Goal: Task Accomplishment & Management: Use online tool/utility

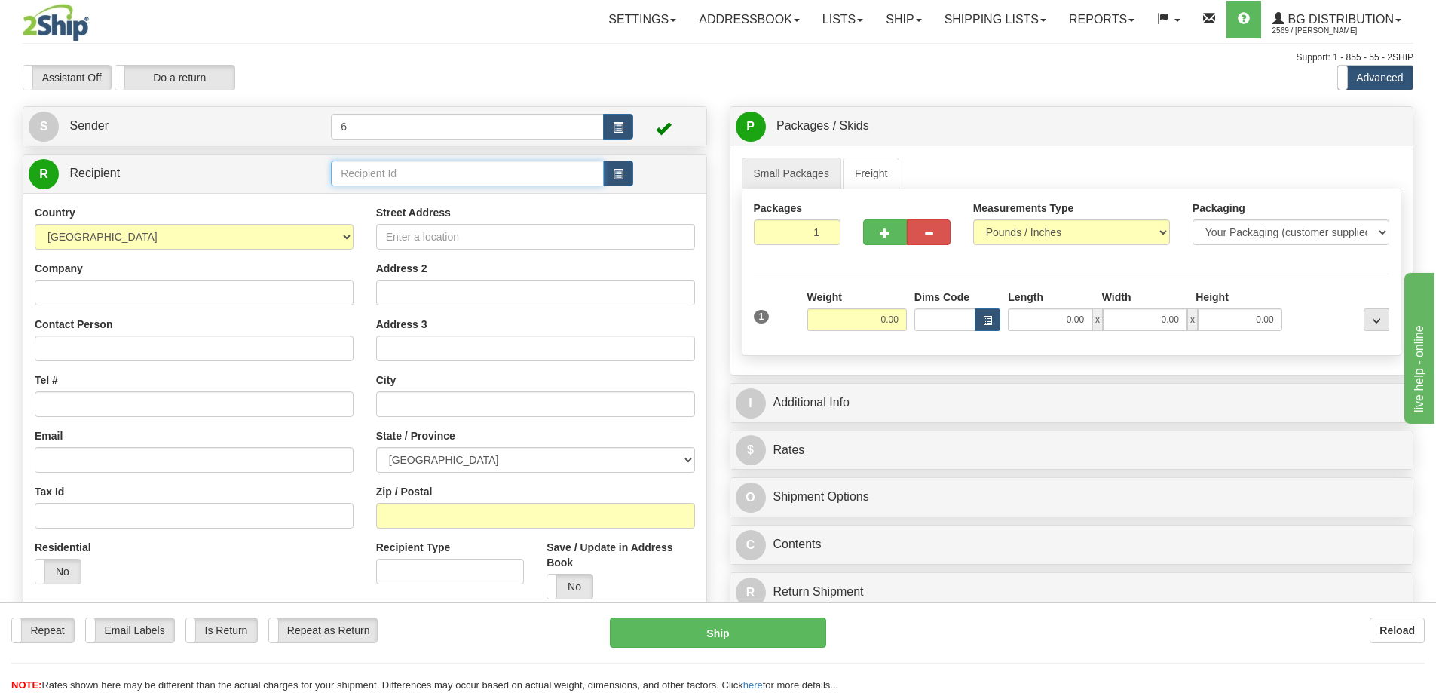
click at [378, 173] on input "text" at bounding box center [467, 174] width 273 height 26
type input "41099"
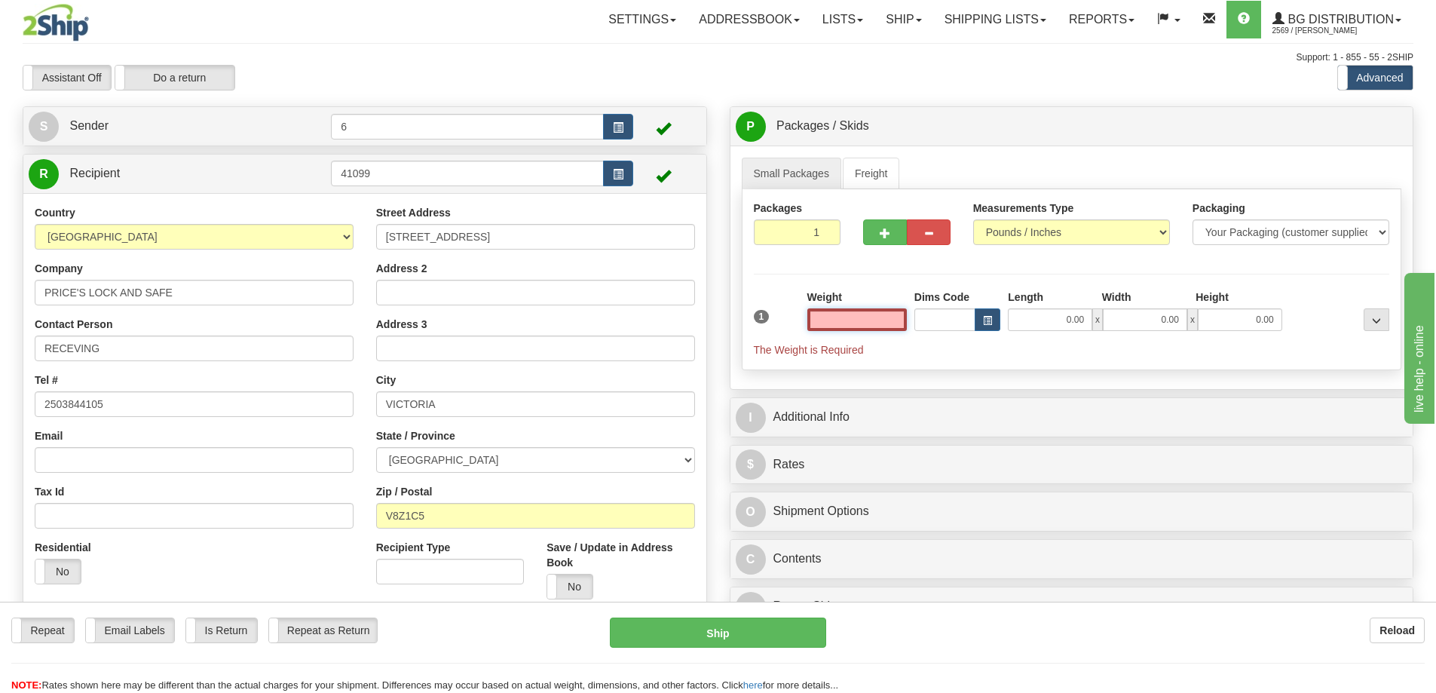
click at [869, 318] on input "text" at bounding box center [857, 319] width 100 height 23
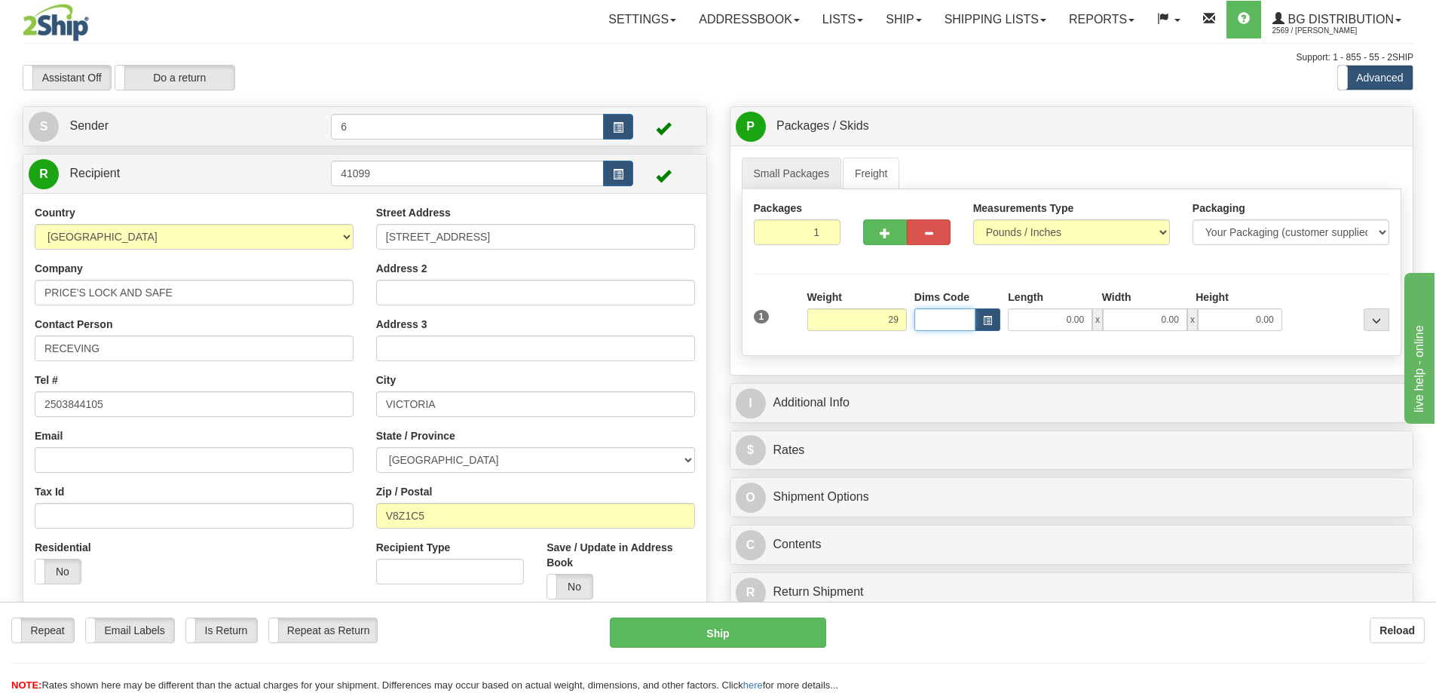
type input "29.00"
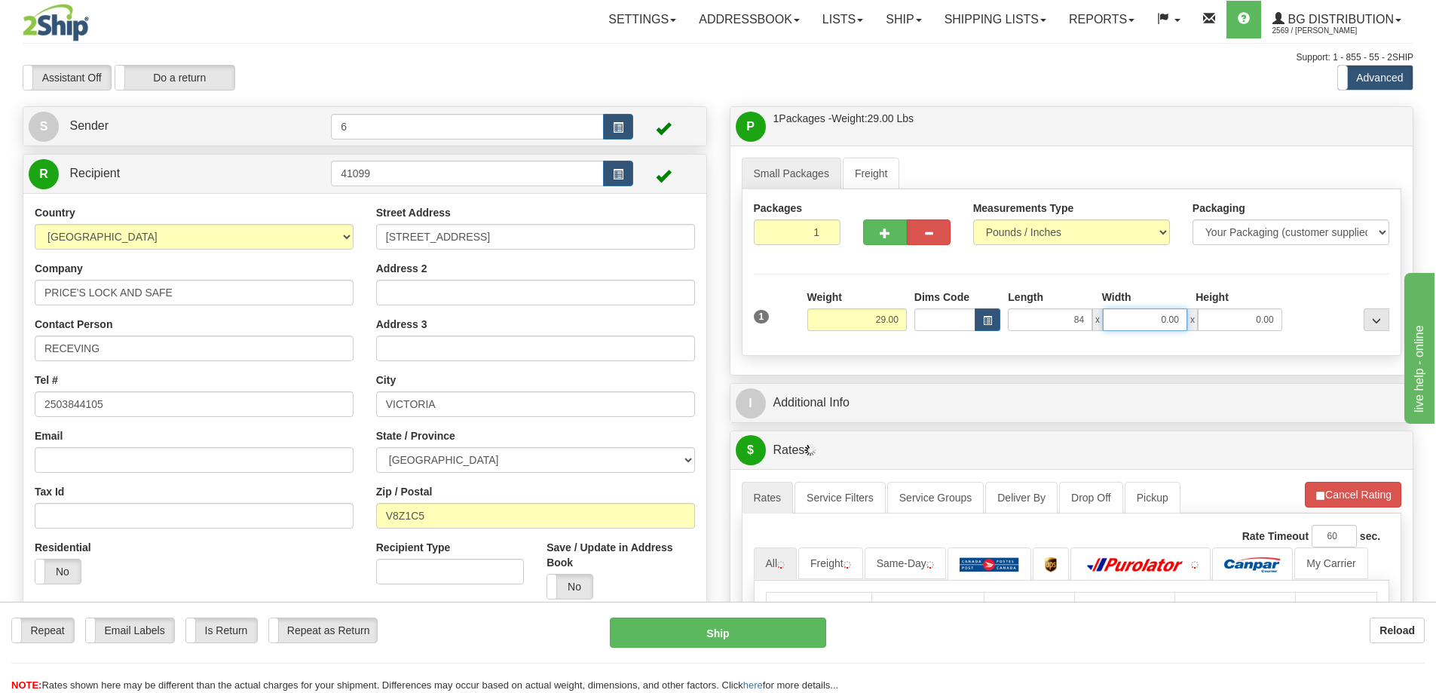
type input "84.00"
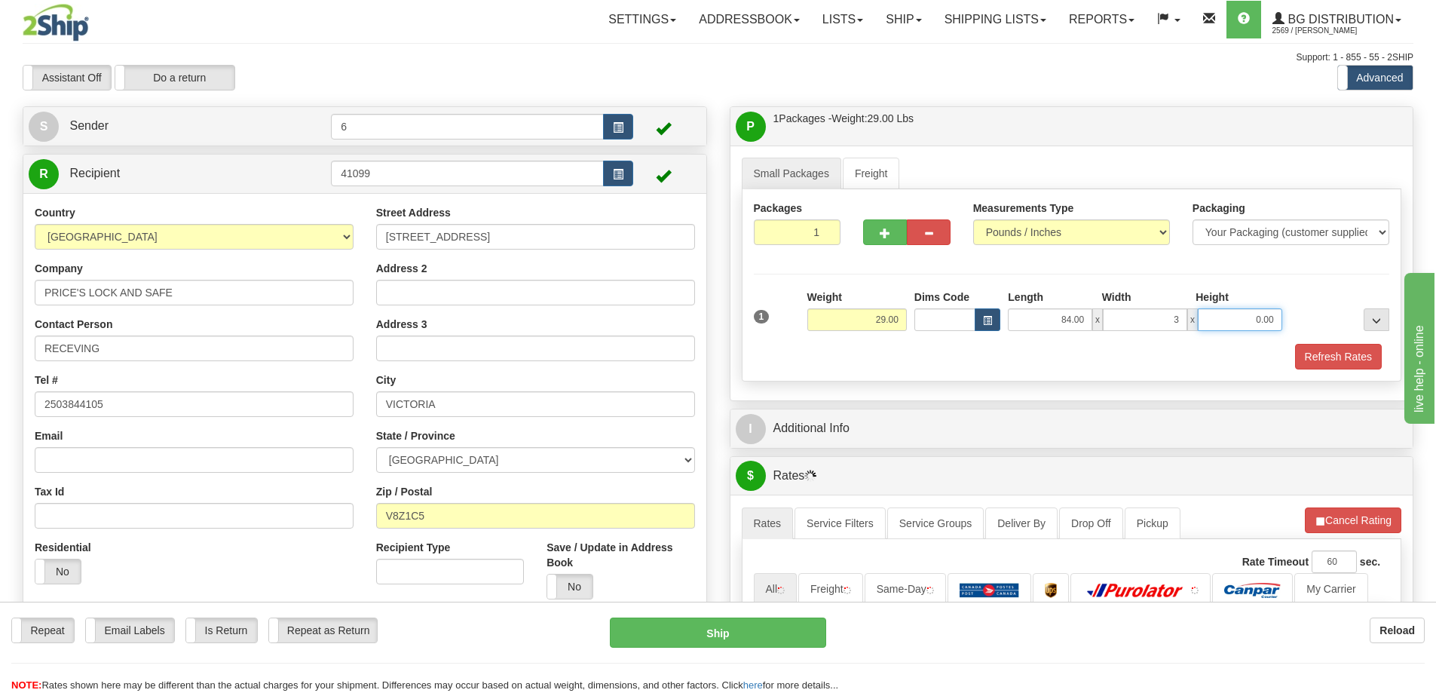
type input "3.00"
type input "2.00"
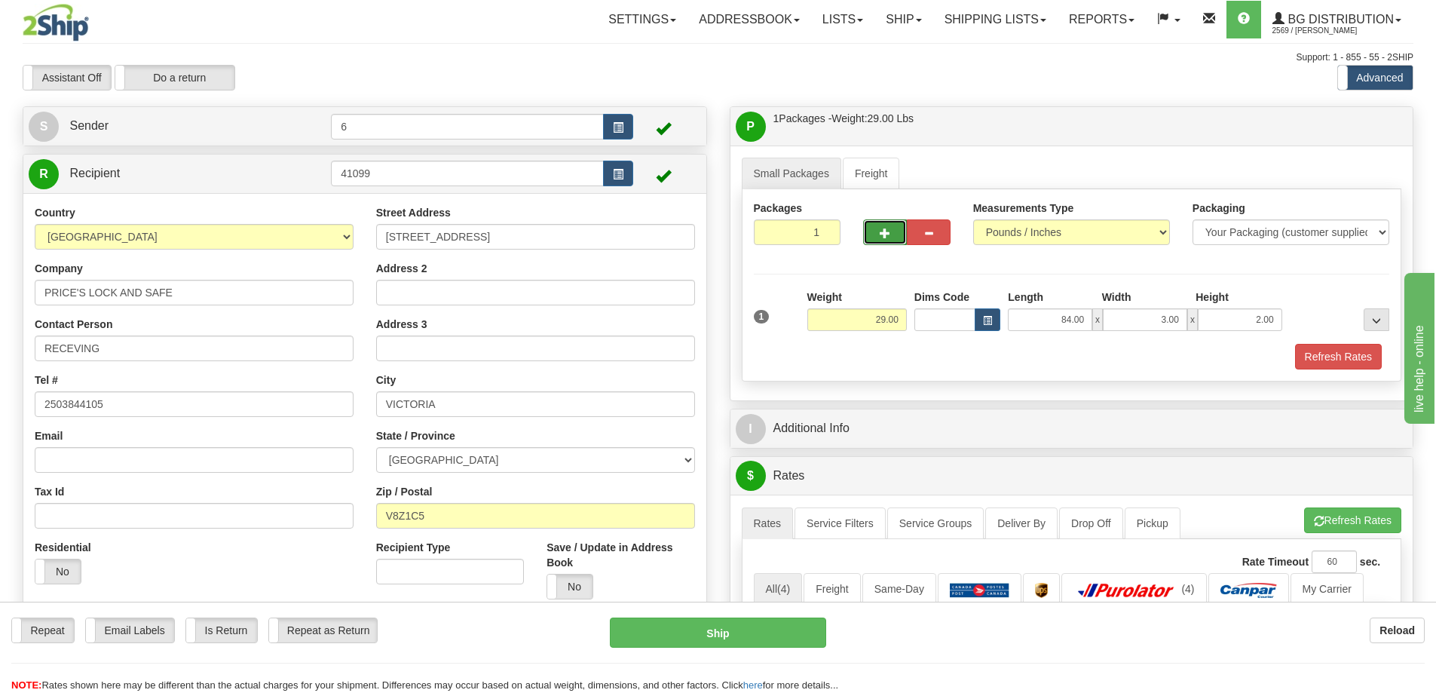
click at [887, 234] on span "button" at bounding box center [885, 233] width 11 height 10
radio input "true"
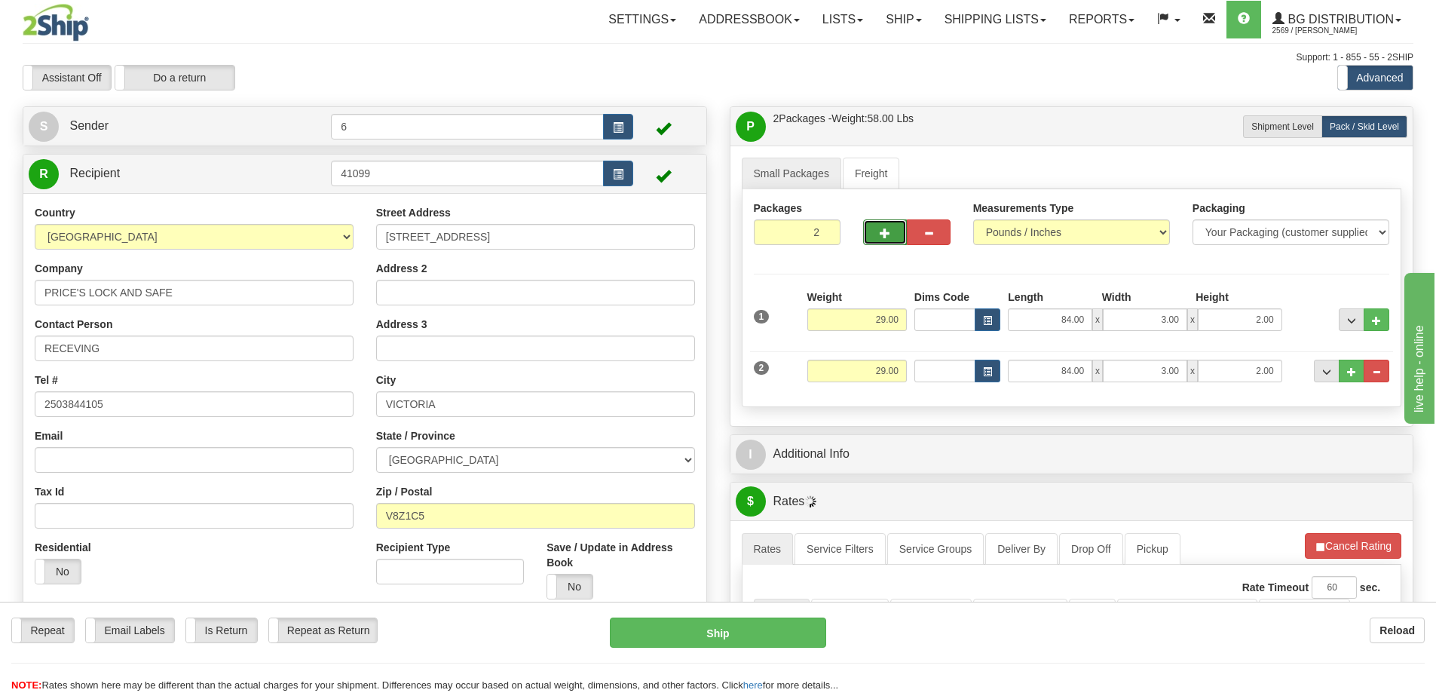
click at [889, 231] on span "button" at bounding box center [885, 233] width 11 height 10
type input "3"
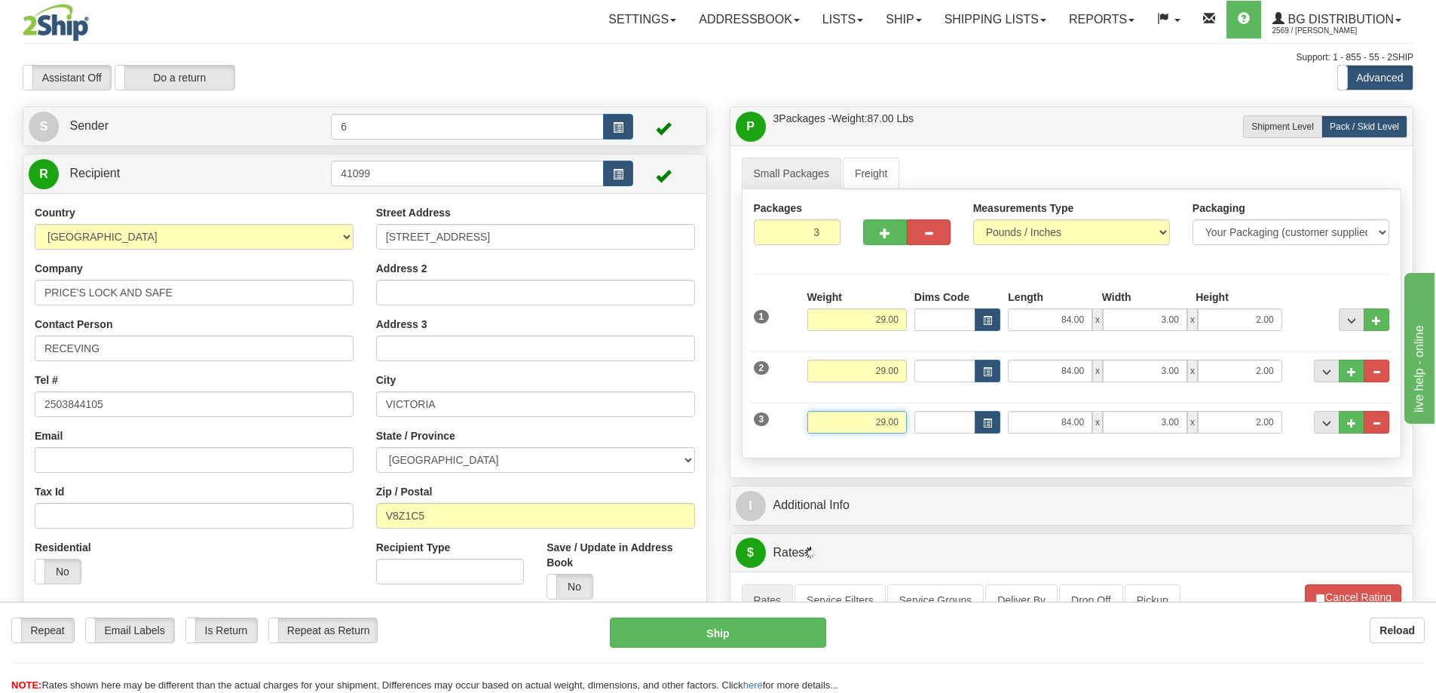
drag, startPoint x: 860, startPoint y: 431, endPoint x: 1147, endPoint y: 443, distance: 286.7
click at [1147, 446] on div "3 Weight 29.00 Dims Code Length Width Height" at bounding box center [1072, 420] width 644 height 51
type input "40.00"
click at [889, 235] on span "button" at bounding box center [885, 233] width 11 height 10
type input "4"
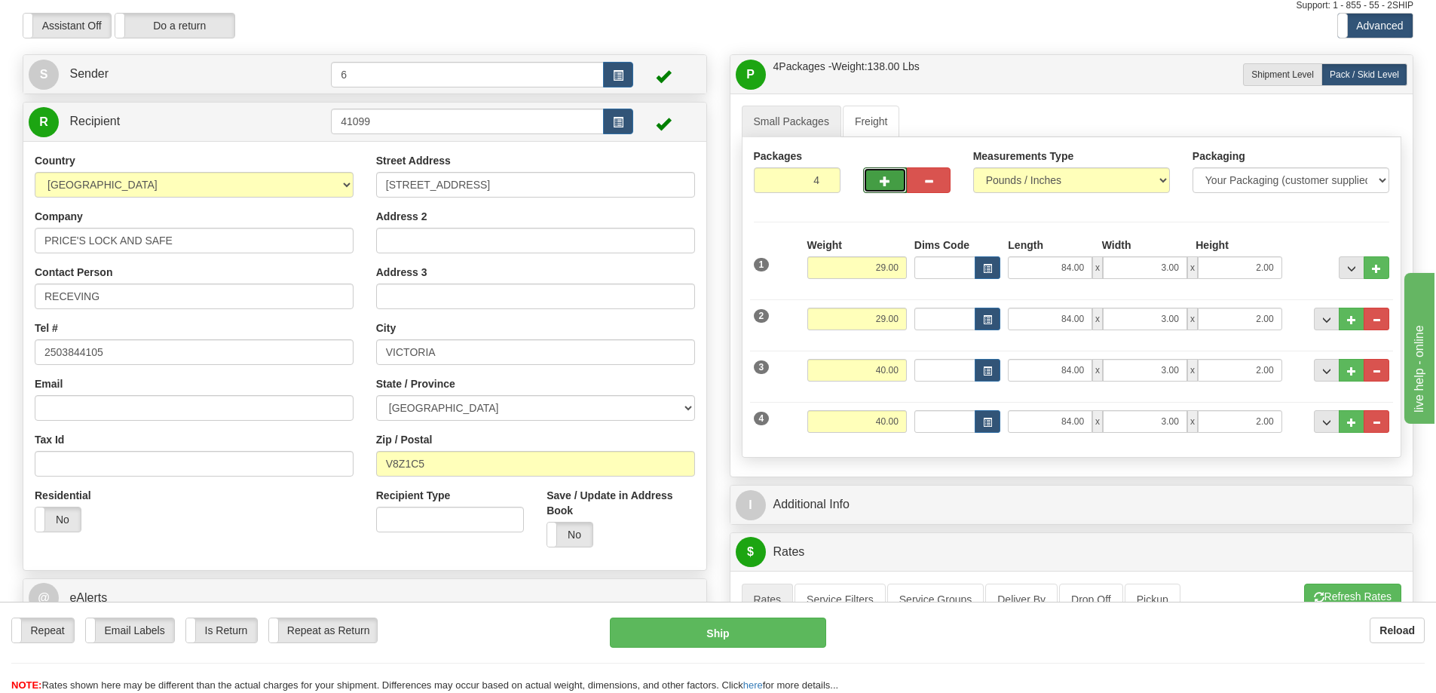
scroll to position [75, 0]
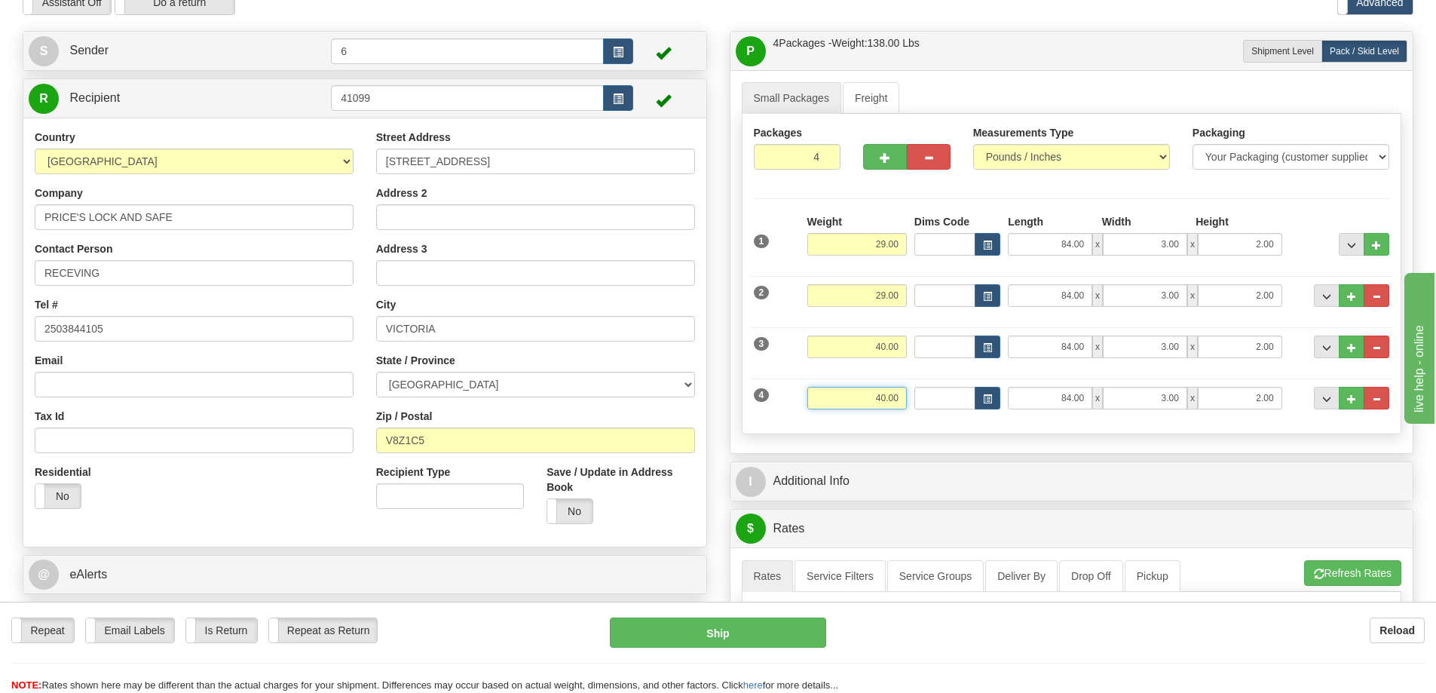
drag, startPoint x: 878, startPoint y: 400, endPoint x: 1018, endPoint y: 390, distance: 139.7
click at [1021, 396] on div "4 Weight 40.00 Dims Code Length Width Height" at bounding box center [1072, 396] width 644 height 51
type input "19.00"
type input "2.00"
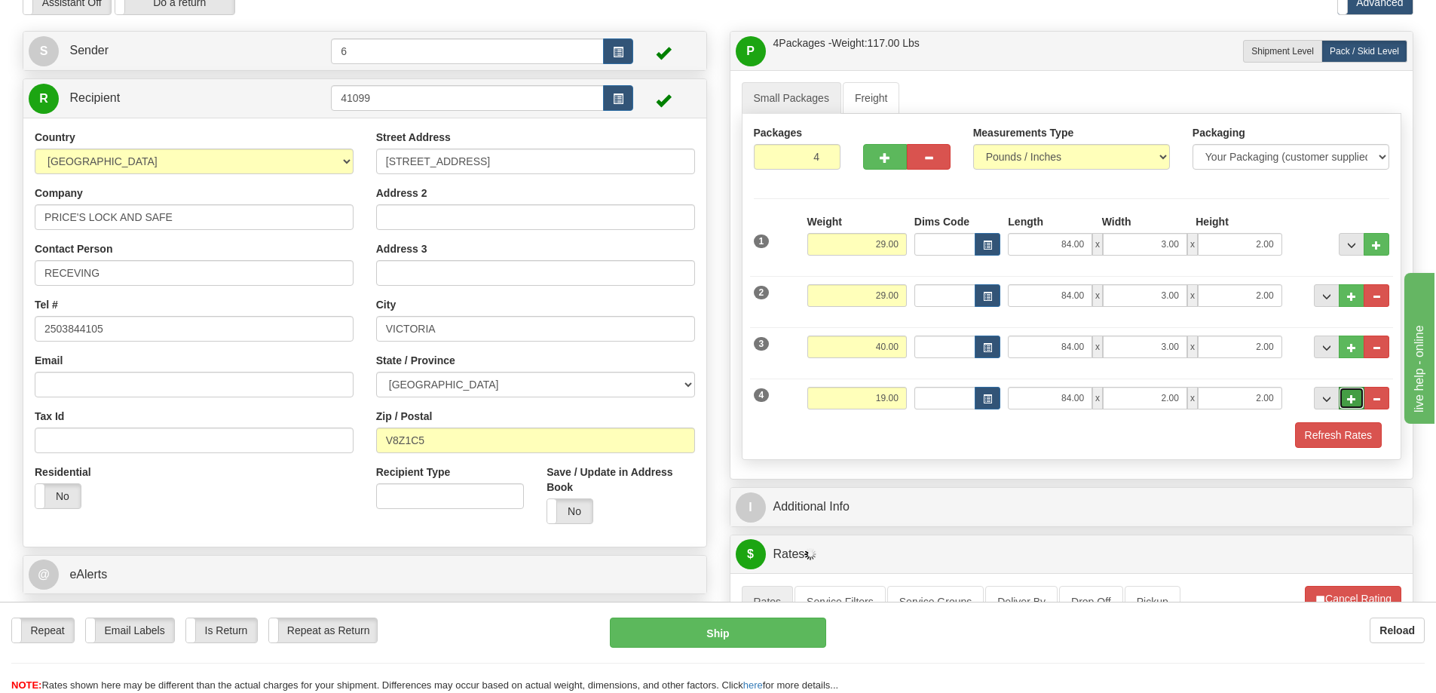
click at [1352, 408] on button "..." at bounding box center [1352, 398] width 26 height 23
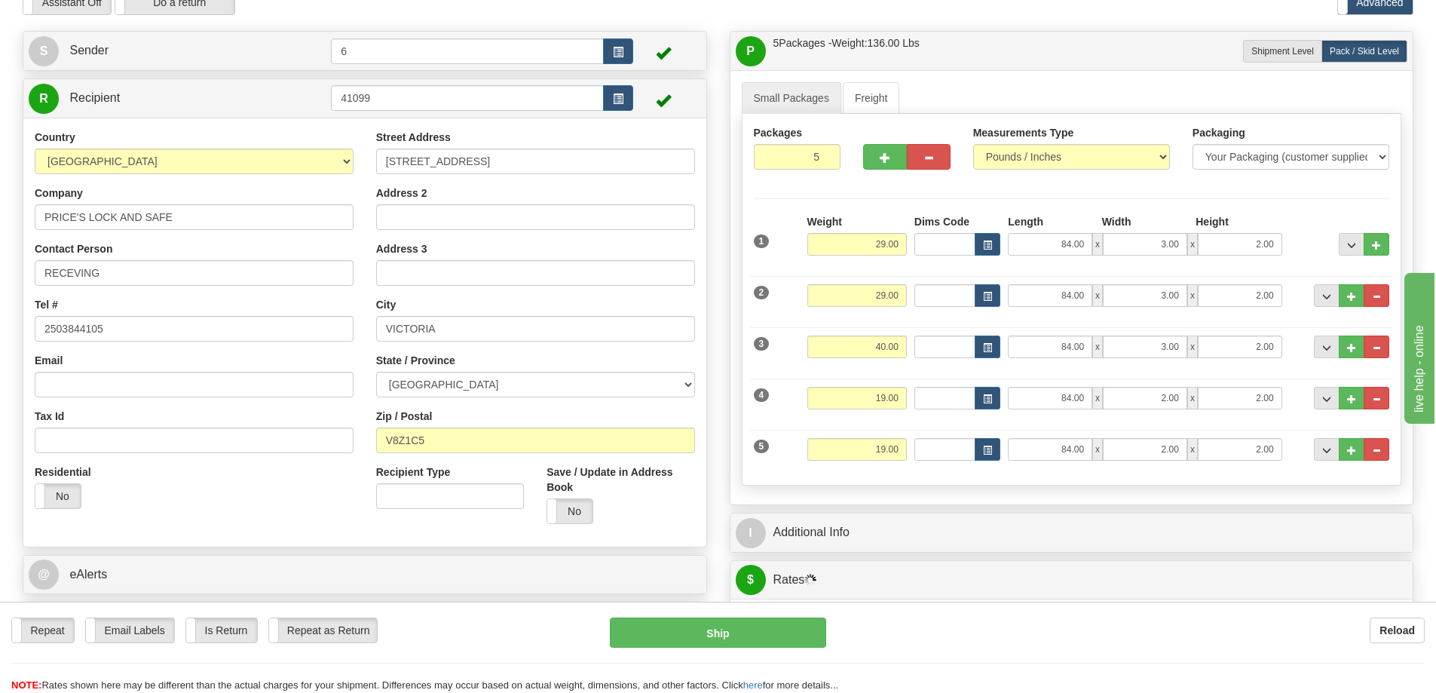
scroll to position [151, 0]
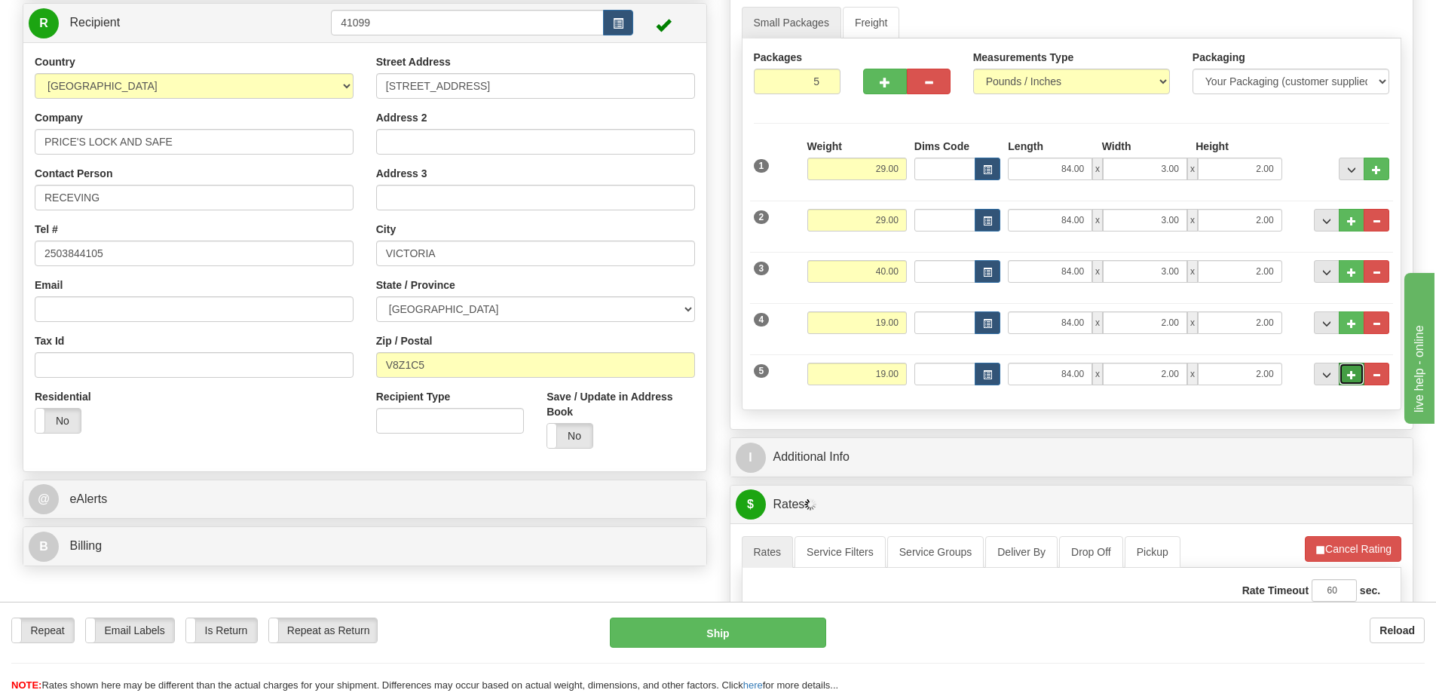
click at [1359, 377] on button "..." at bounding box center [1352, 374] width 26 height 23
type input "6"
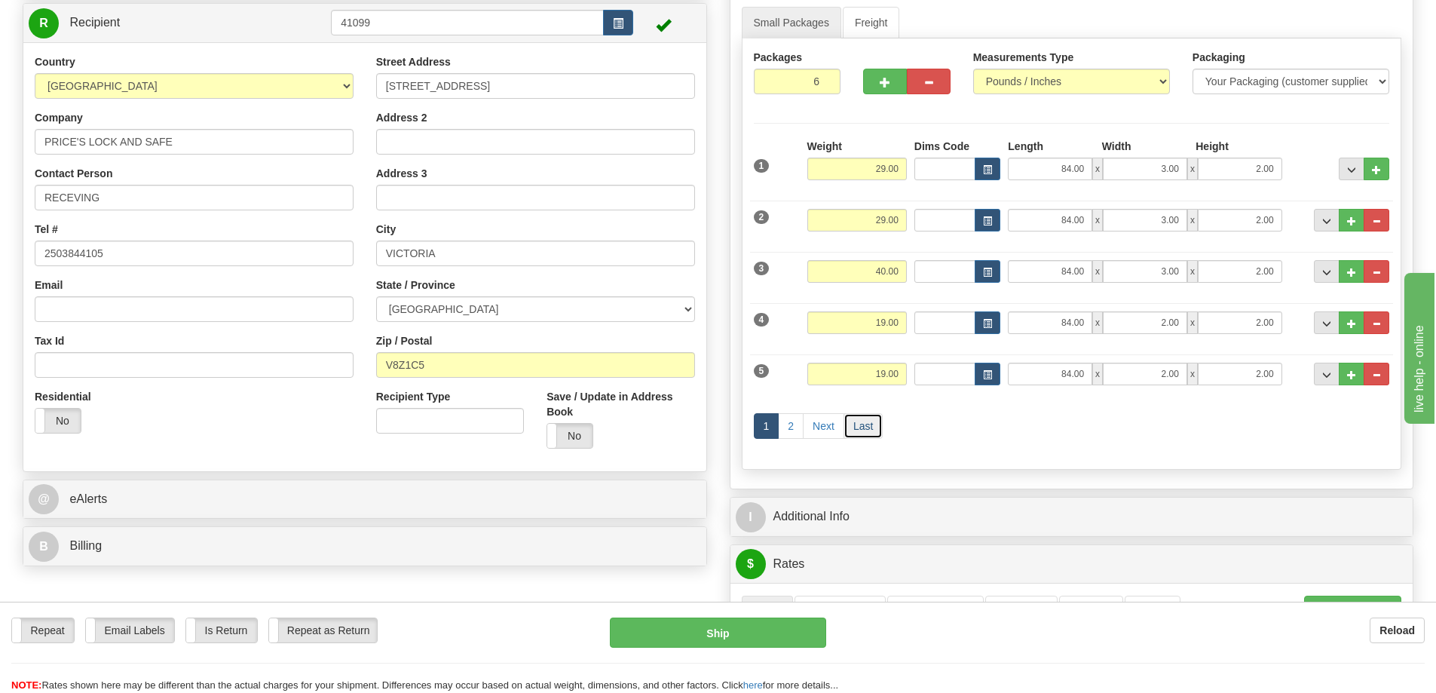
click at [863, 430] on link "Last" at bounding box center [863, 426] width 39 height 26
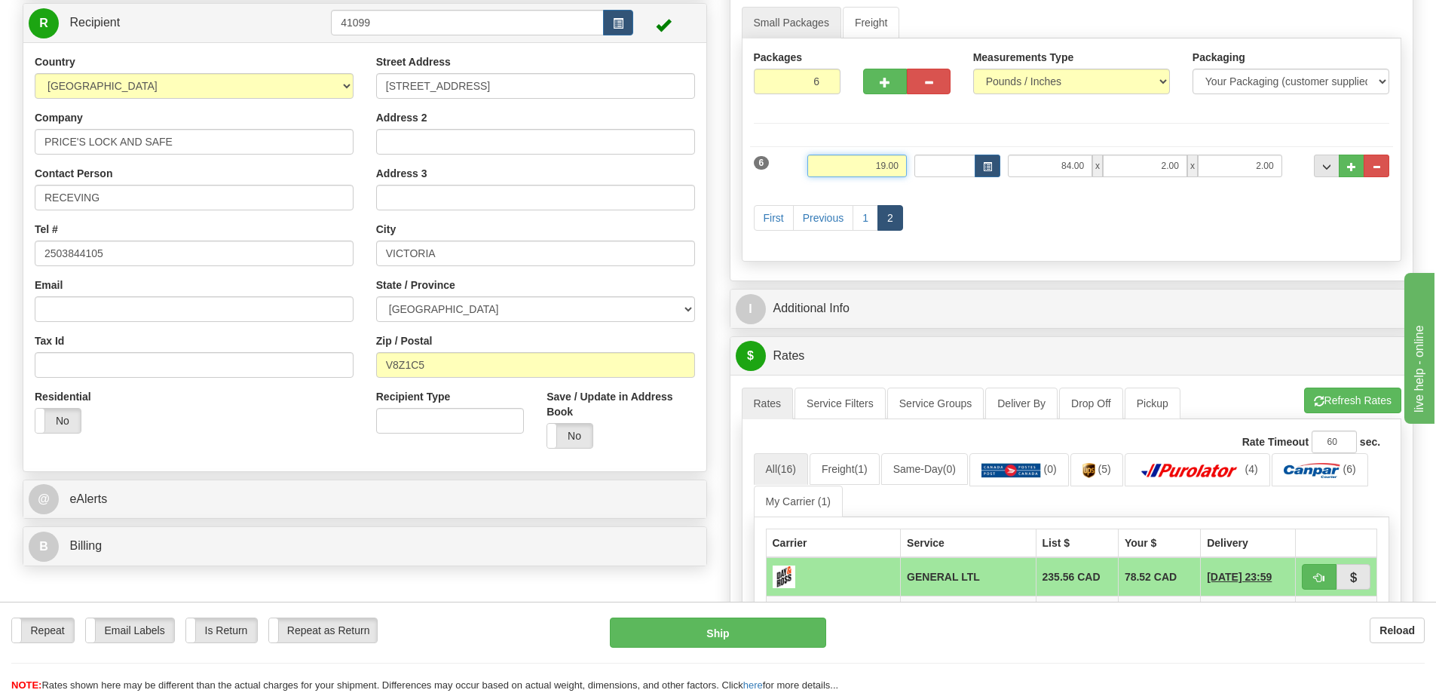
drag, startPoint x: 850, startPoint y: 170, endPoint x: 1085, endPoint y: 155, distance: 235.6
click at [1089, 161] on div "6 Weight 19.00 Dims Code Length Width Height" at bounding box center [1072, 164] width 644 height 51
type input "27.00"
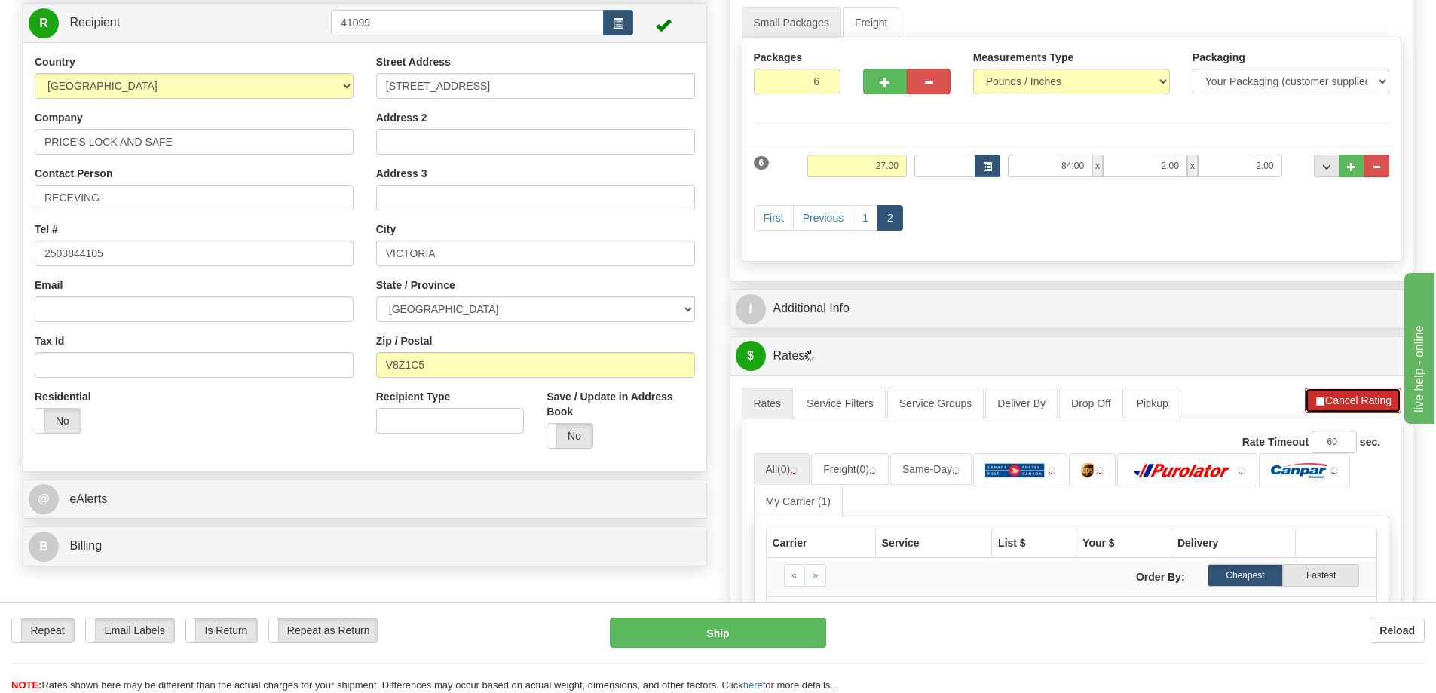
click at [1341, 405] on button "Cancel Rating" at bounding box center [1353, 400] width 96 height 26
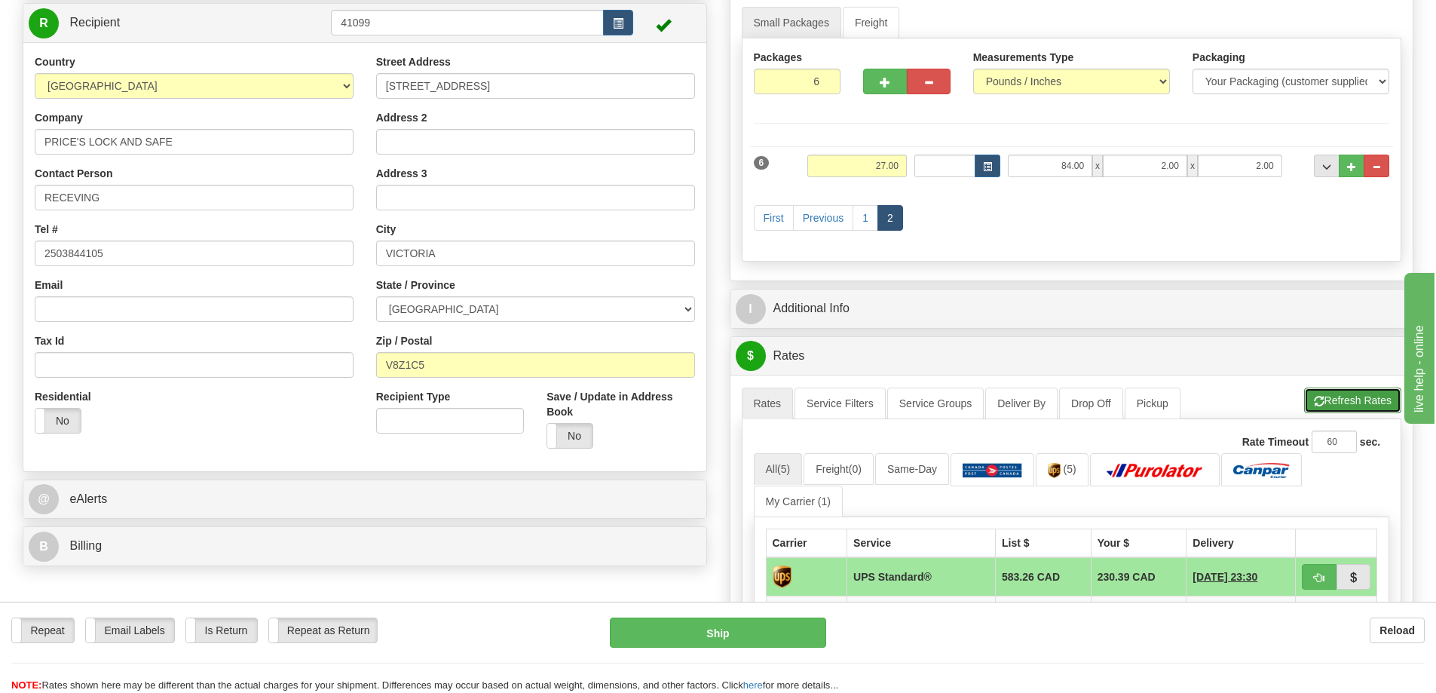
click at [1358, 403] on button "Refresh Rates" at bounding box center [1352, 400] width 97 height 26
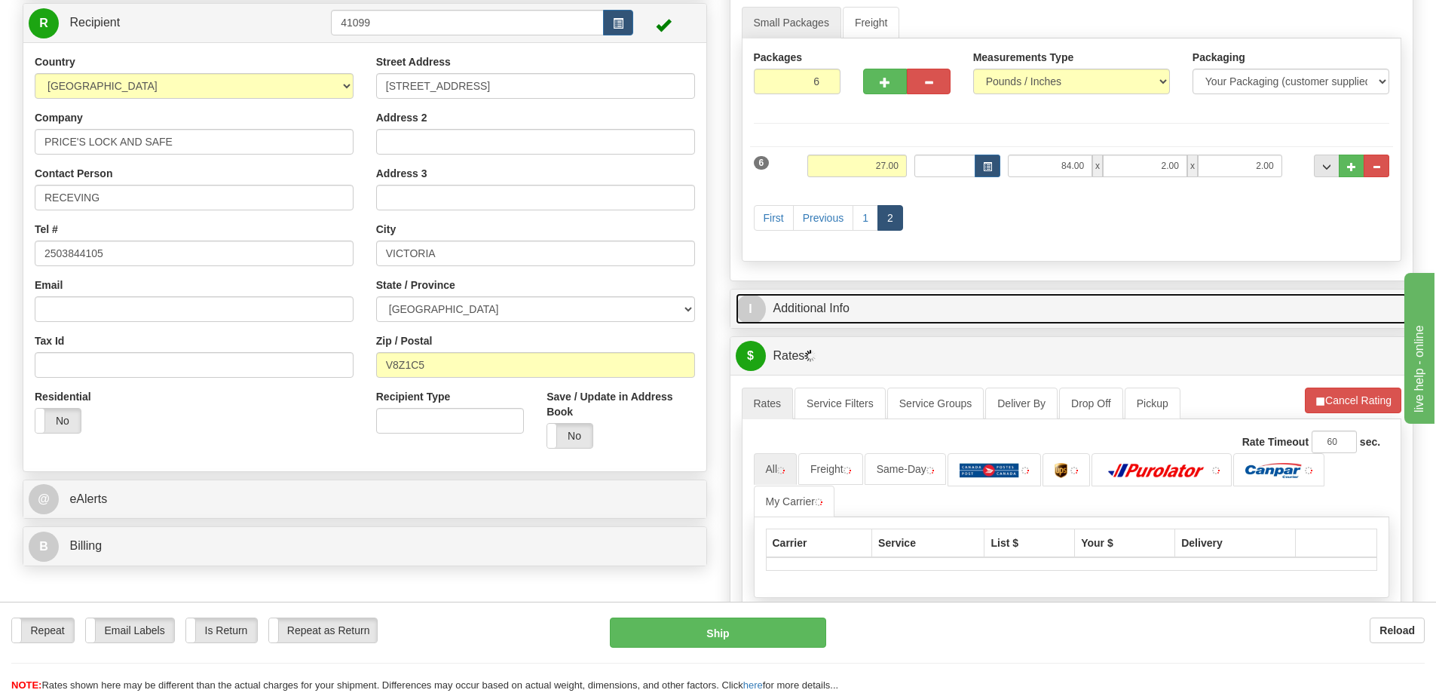
click at [1059, 313] on link "I Additional Info" at bounding box center [1072, 308] width 672 height 31
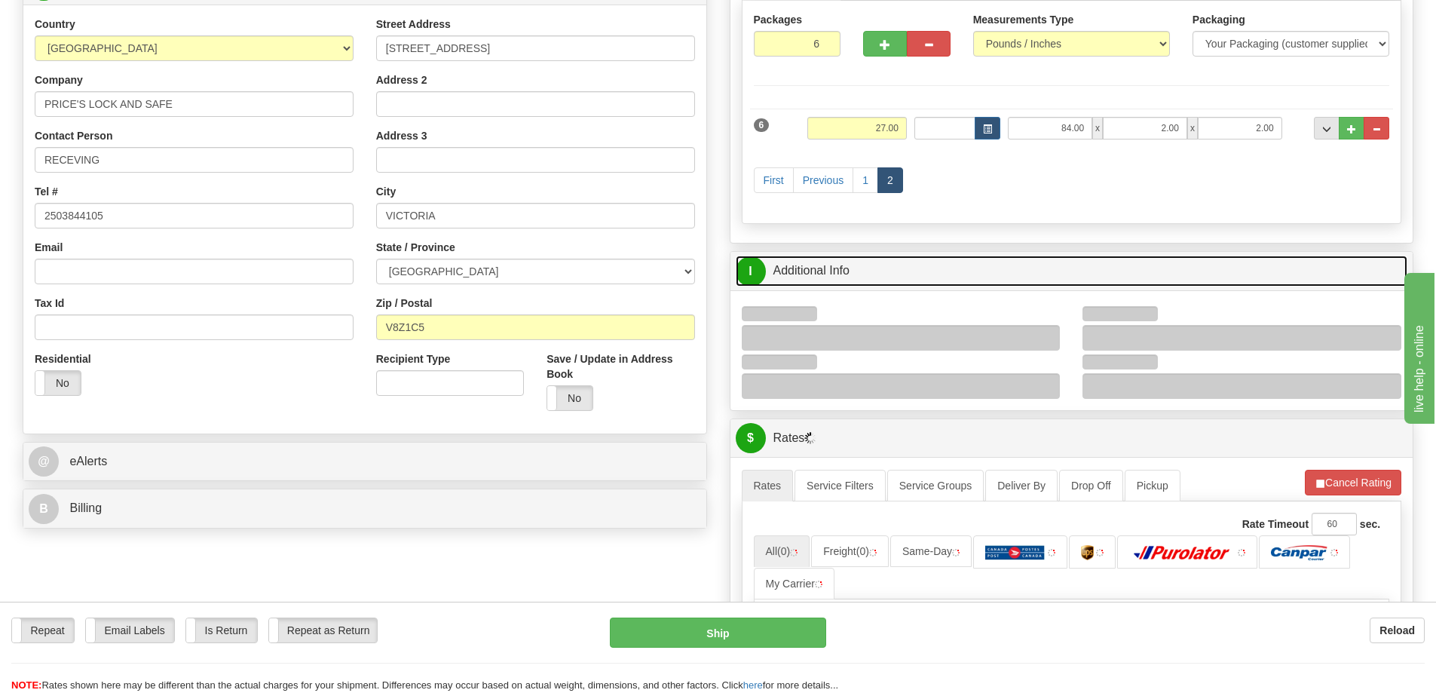
scroll to position [226, 0]
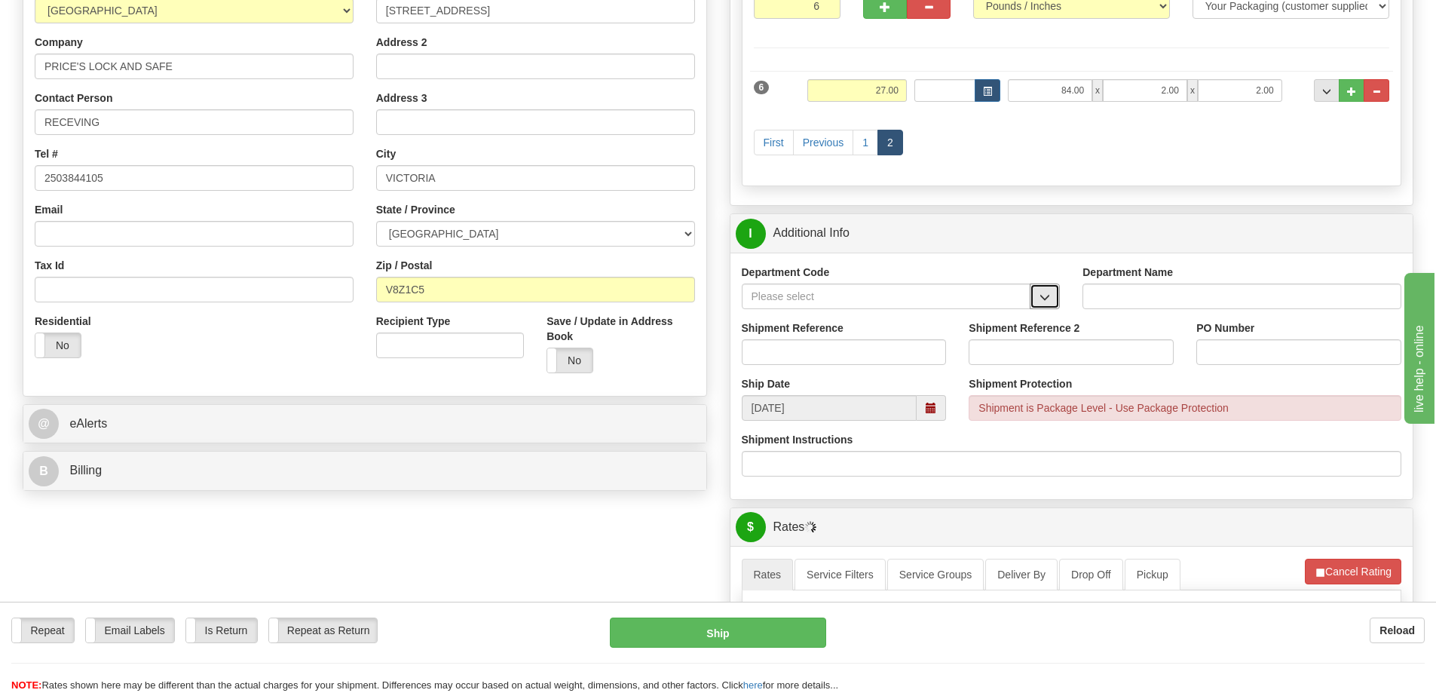
drag, startPoint x: 1041, startPoint y: 304, endPoint x: 1021, endPoint y: 307, distance: 19.8
click at [1040, 302] on span "button" at bounding box center [1045, 297] width 11 height 10
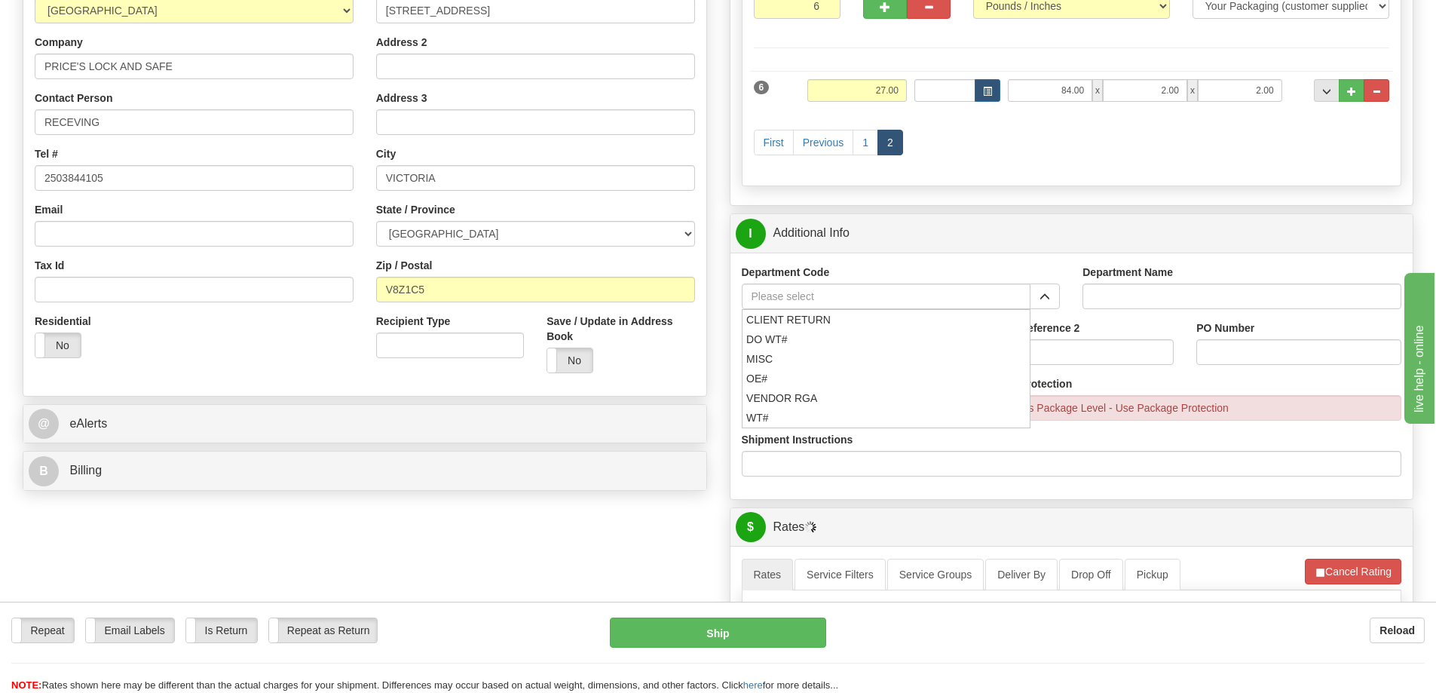
click at [739, 384] on div "Ship Date [DATE]" at bounding box center [844, 398] width 228 height 44
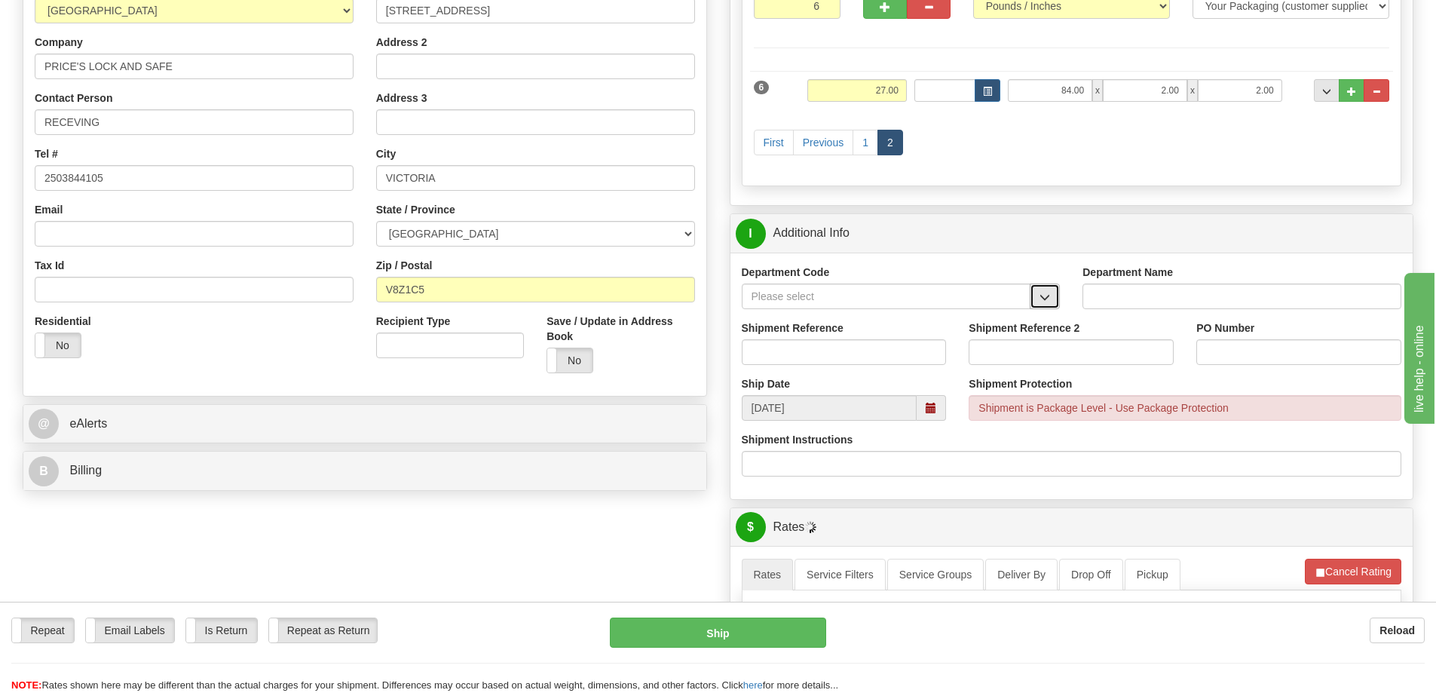
drag, startPoint x: 1058, startPoint y: 296, endPoint x: 1038, endPoint y: 298, distance: 20.4
click at [1058, 296] on button "button" at bounding box center [1045, 296] width 30 height 26
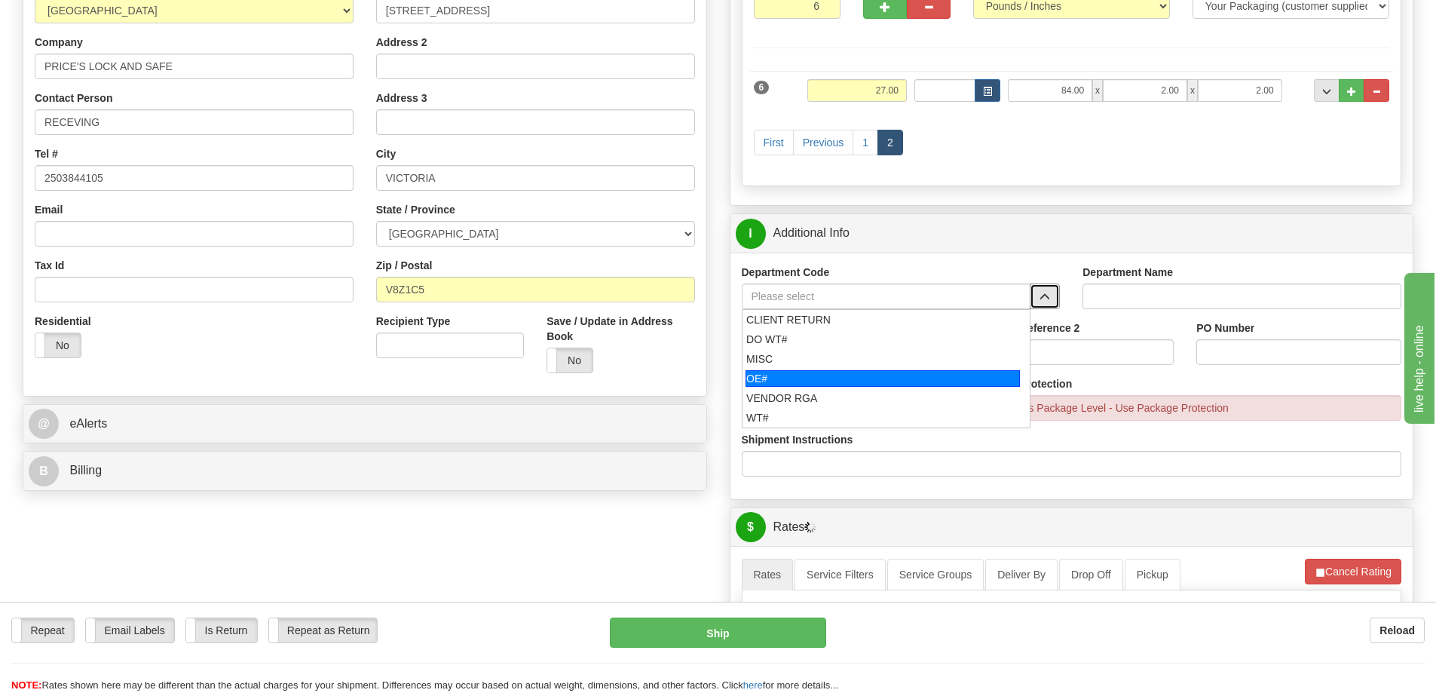
click at [815, 381] on div "OE#" at bounding box center [883, 378] width 274 height 17
type input "OE#"
type input "ORDERS"
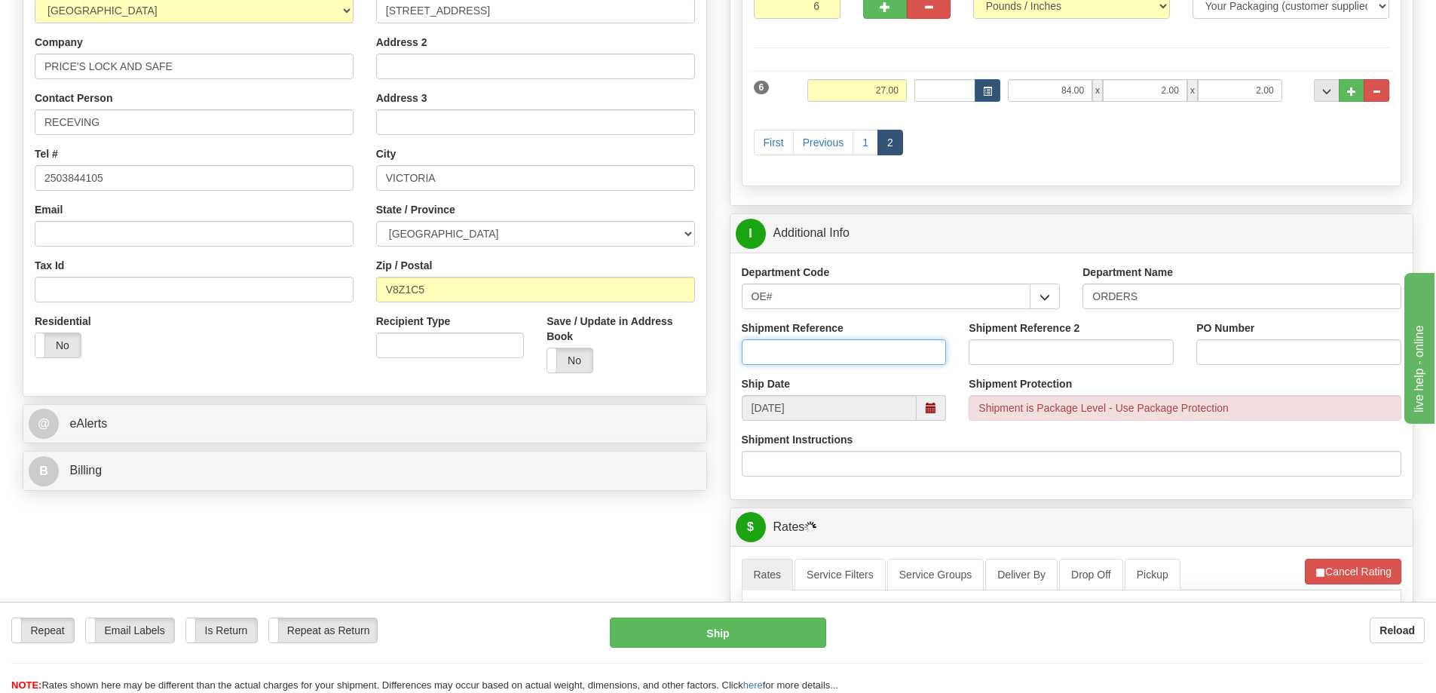
click at [813, 346] on input "Shipment Reference" at bounding box center [844, 352] width 205 height 26
click button "Delete" at bounding box center [0, 0] width 0 height 0
type input "60031241-00"
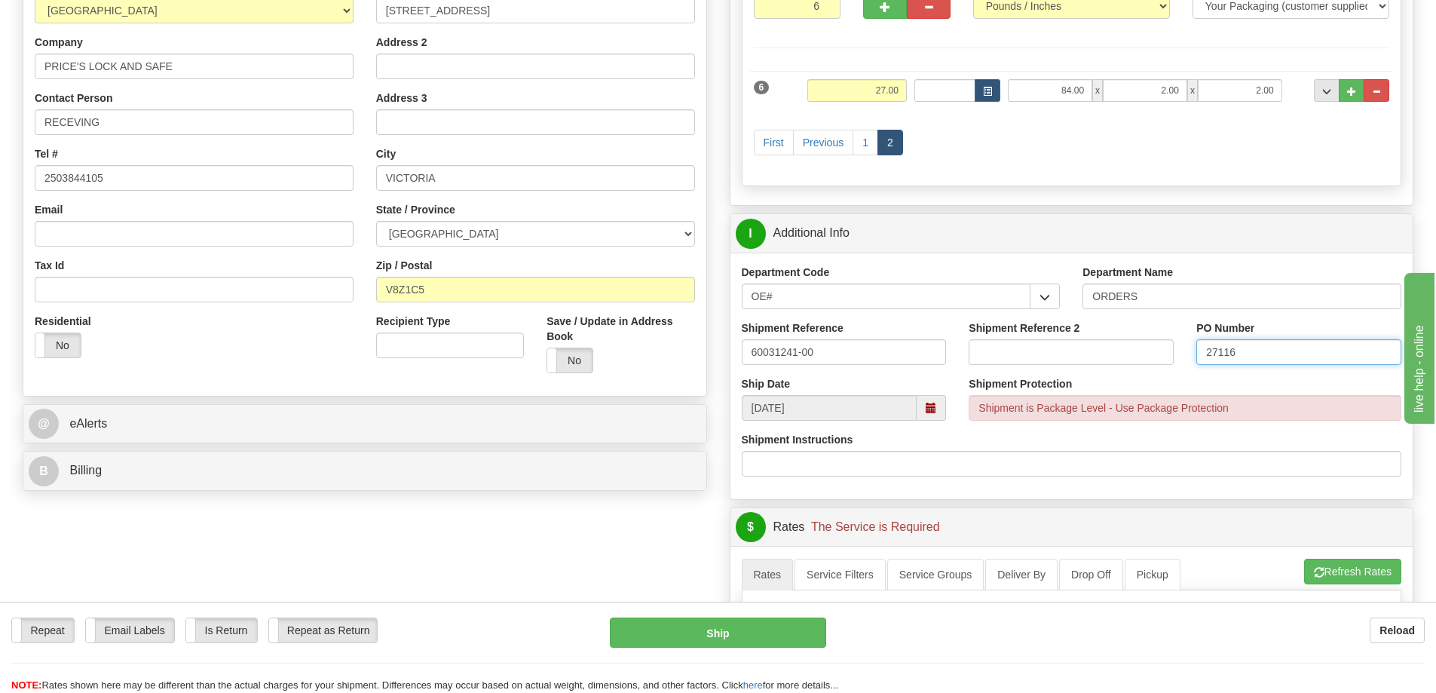
type input "27116"
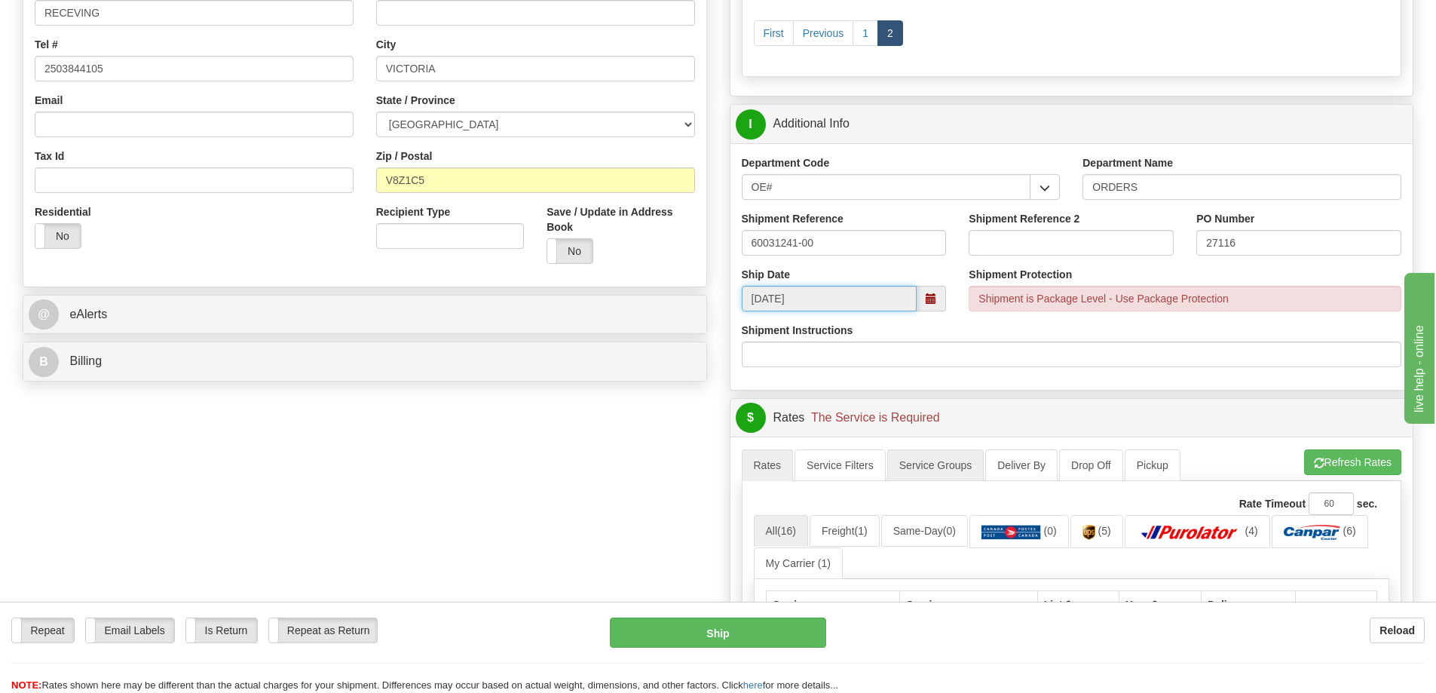
scroll to position [452, 0]
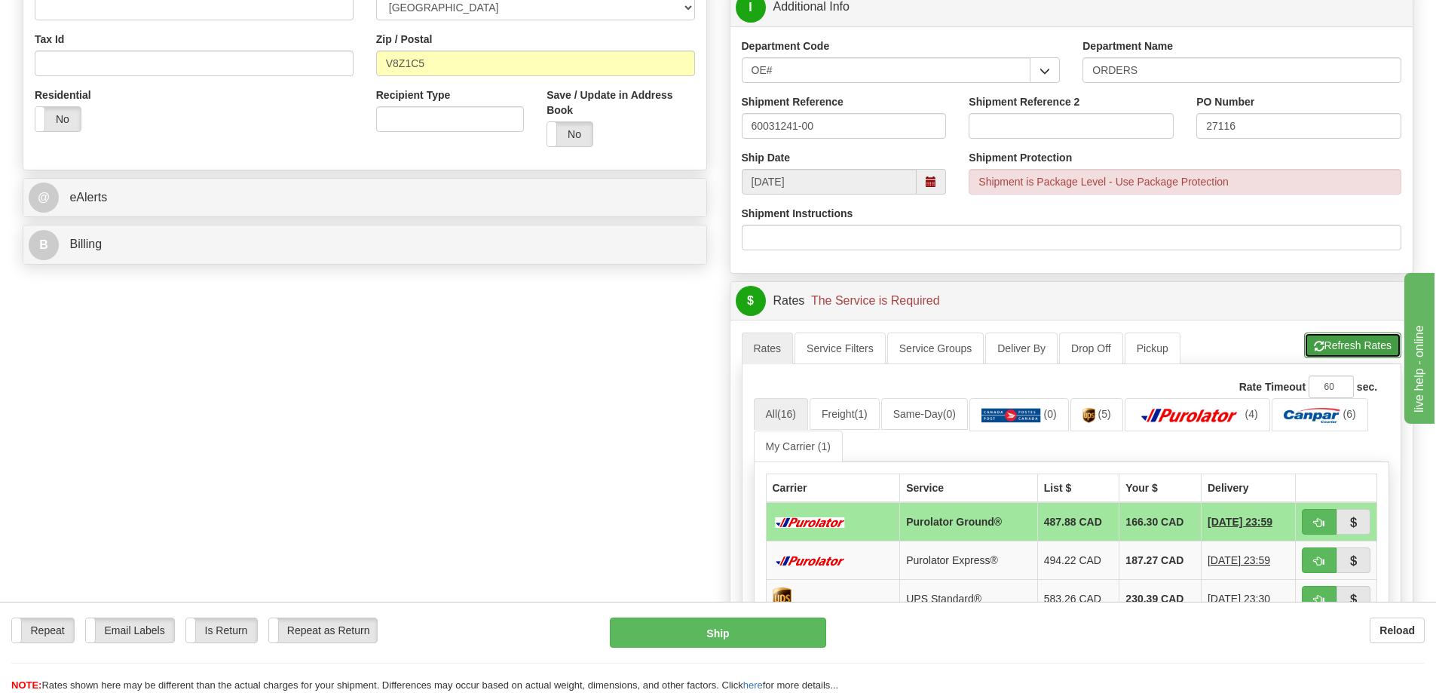
click at [1343, 348] on button "Refresh Rates" at bounding box center [1352, 345] width 97 height 26
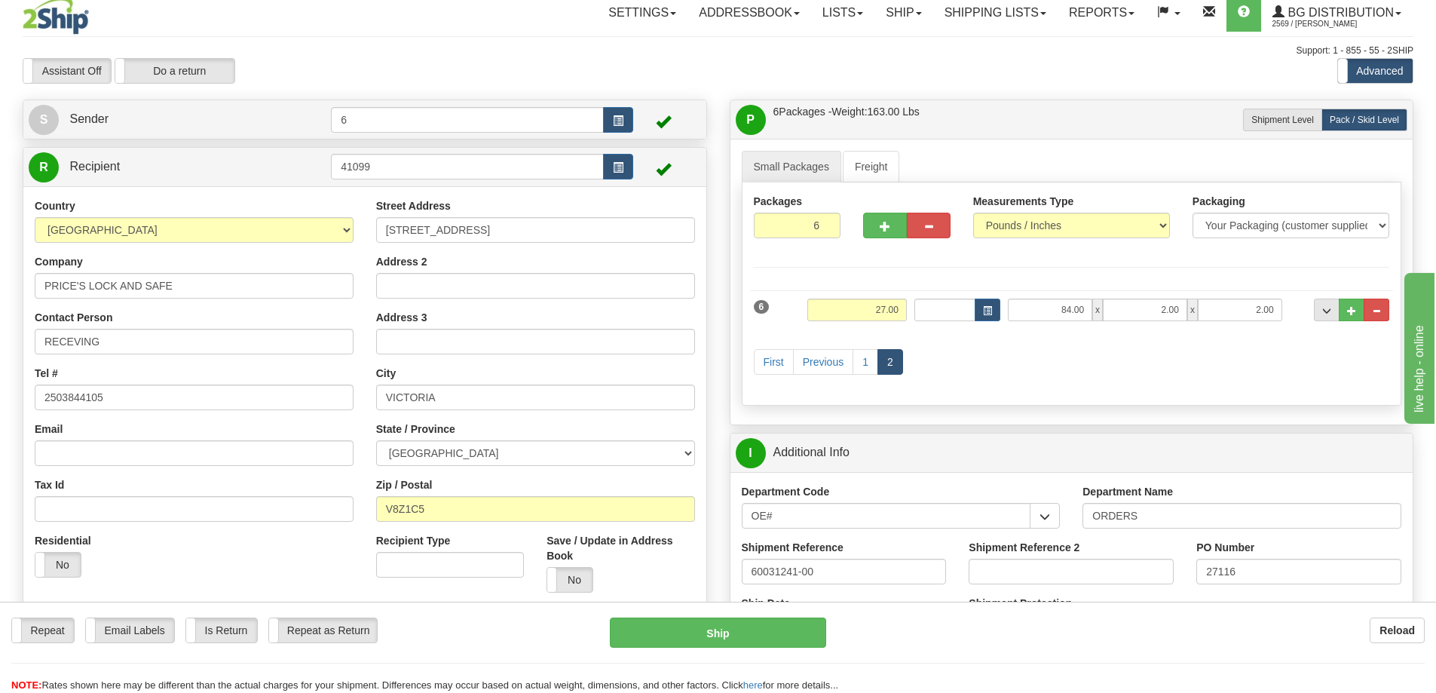
scroll to position [0, 0]
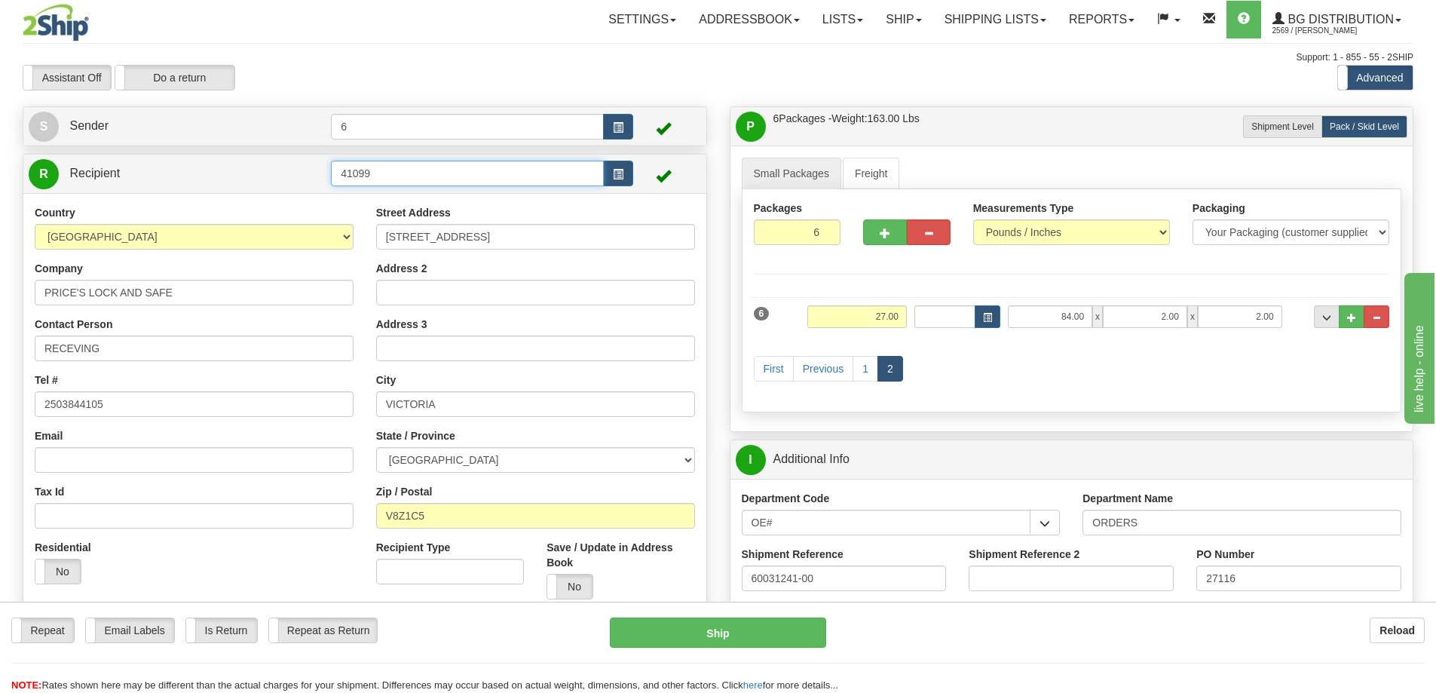
drag, startPoint x: 413, startPoint y: 181, endPoint x: 81, endPoint y: 182, distance: 331.7
click at [81, 182] on tr "R Recipient 41099" at bounding box center [365, 173] width 672 height 31
type input "44"
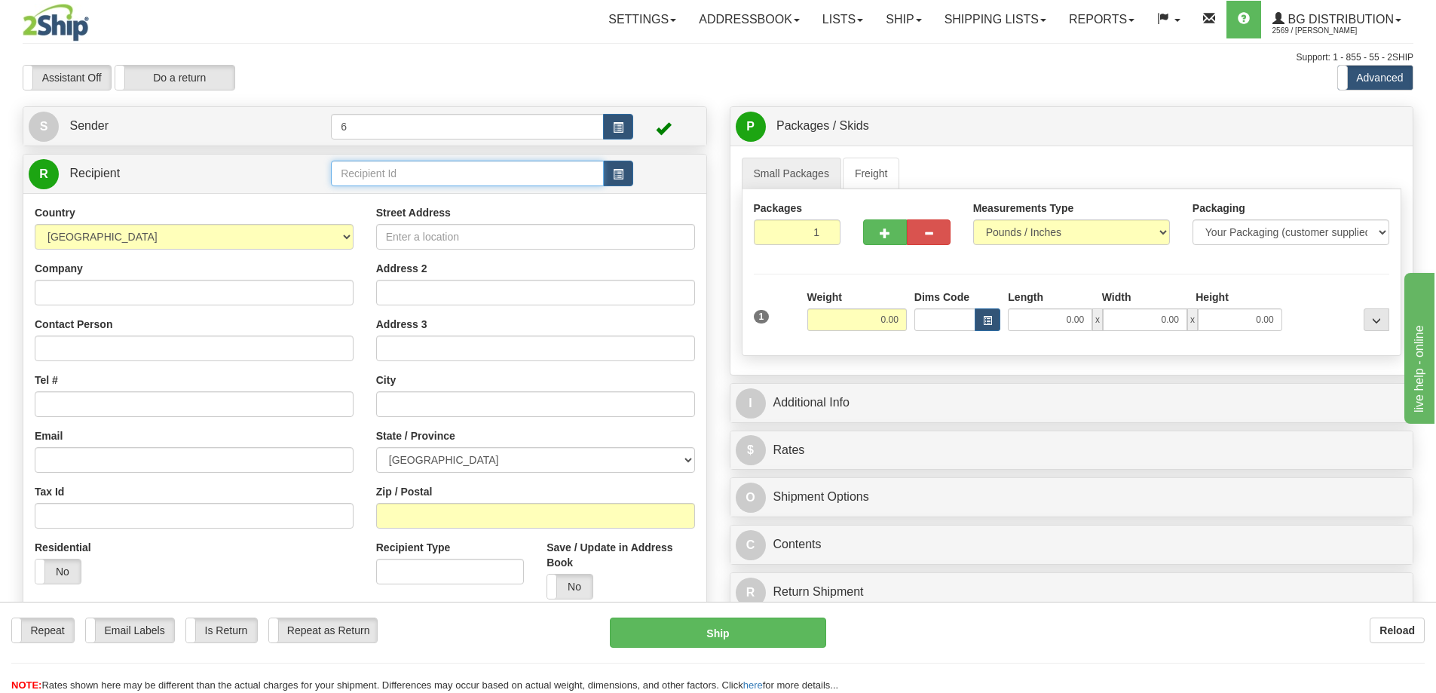
click at [379, 181] on input "text" at bounding box center [467, 174] width 273 height 26
type input "44004"
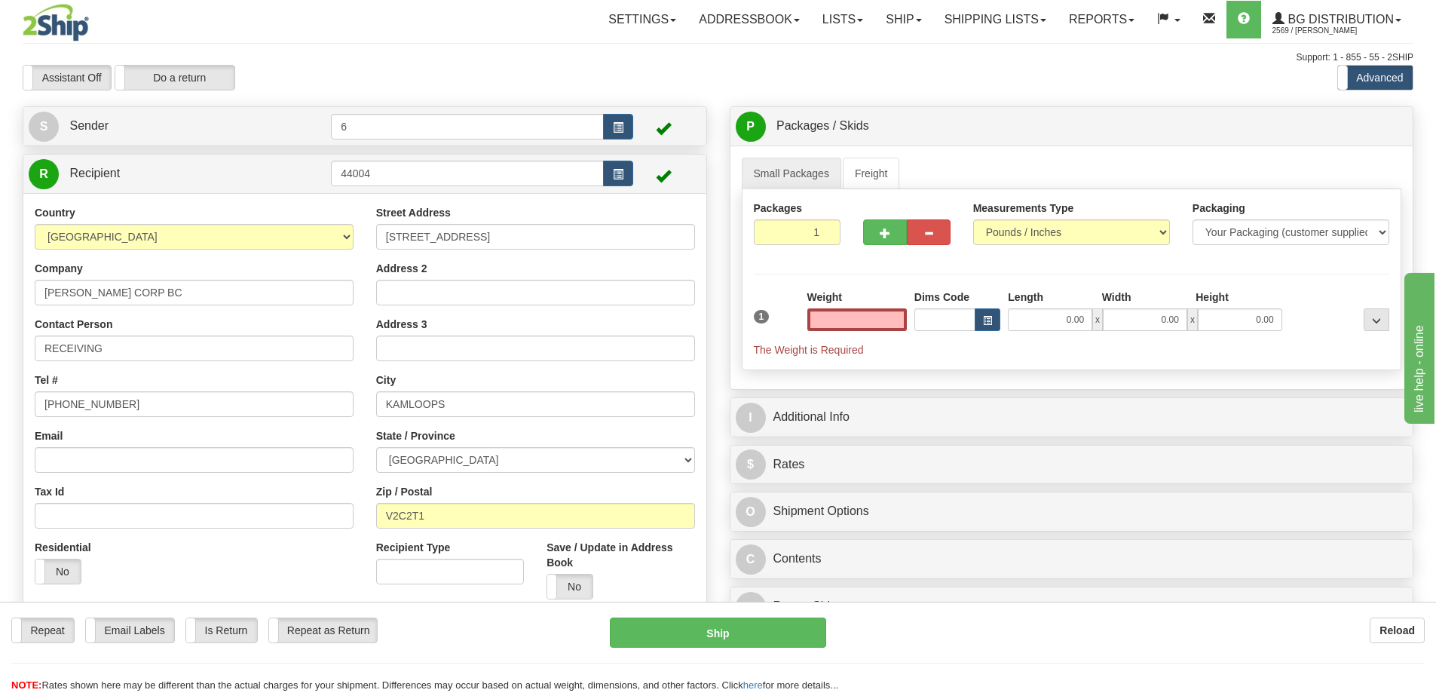
type input "0.00"
click at [841, 333] on div "Weight 0.00" at bounding box center [857, 315] width 107 height 53
click at [846, 324] on input "0.00" at bounding box center [857, 319] width 100 height 23
type input "2.00"
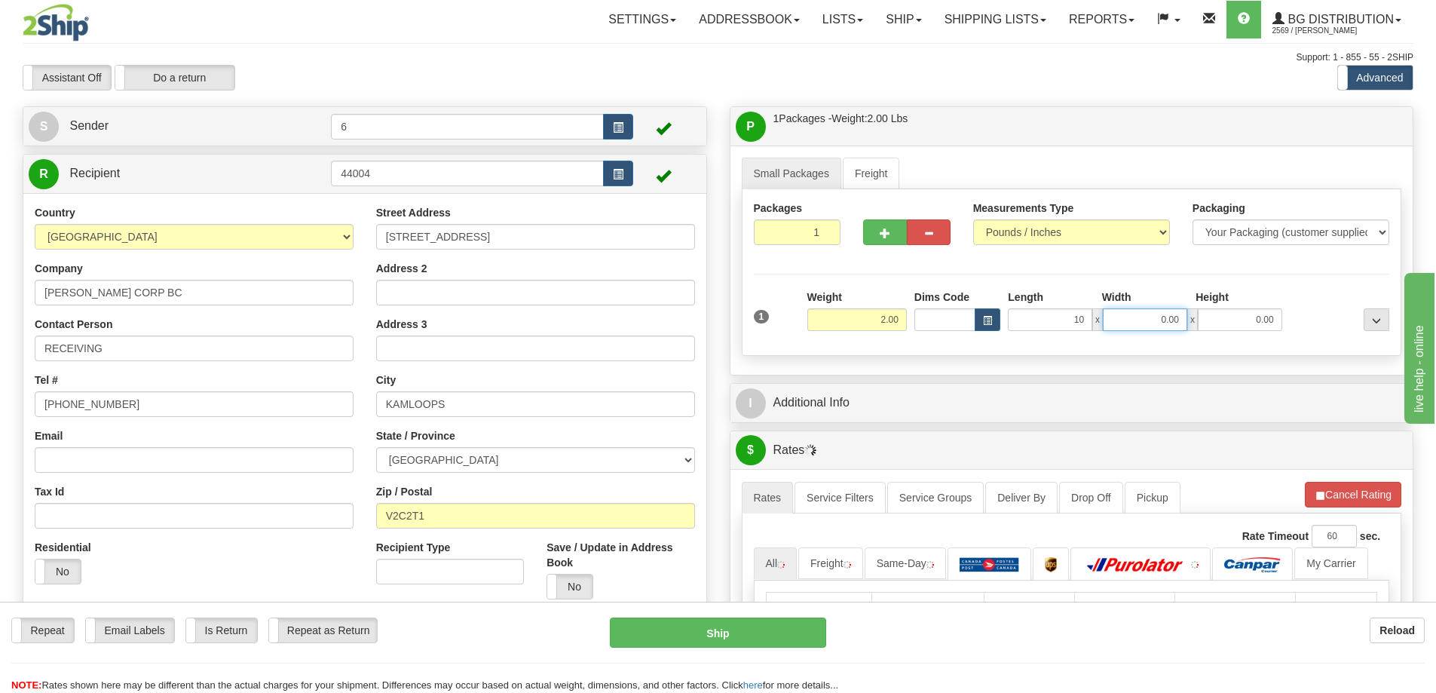
type input "10.00"
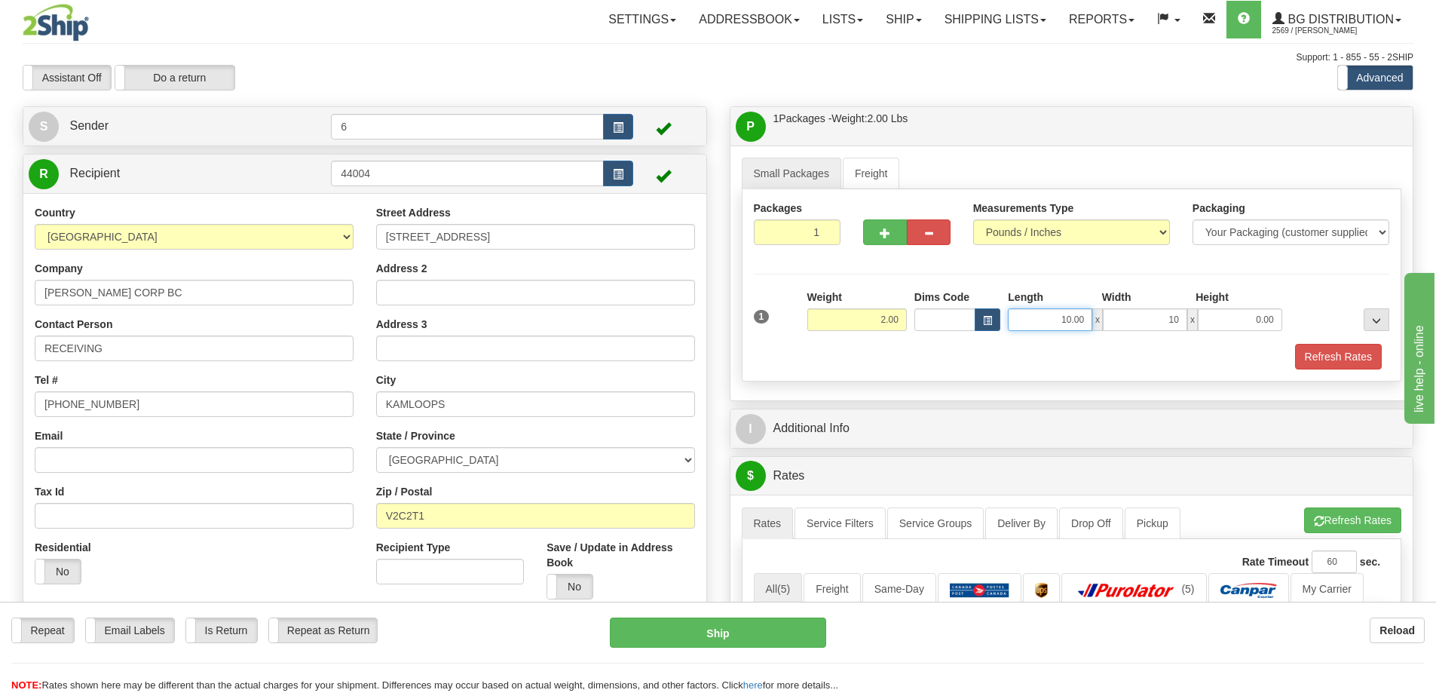
type input "10.00"
type input "6"
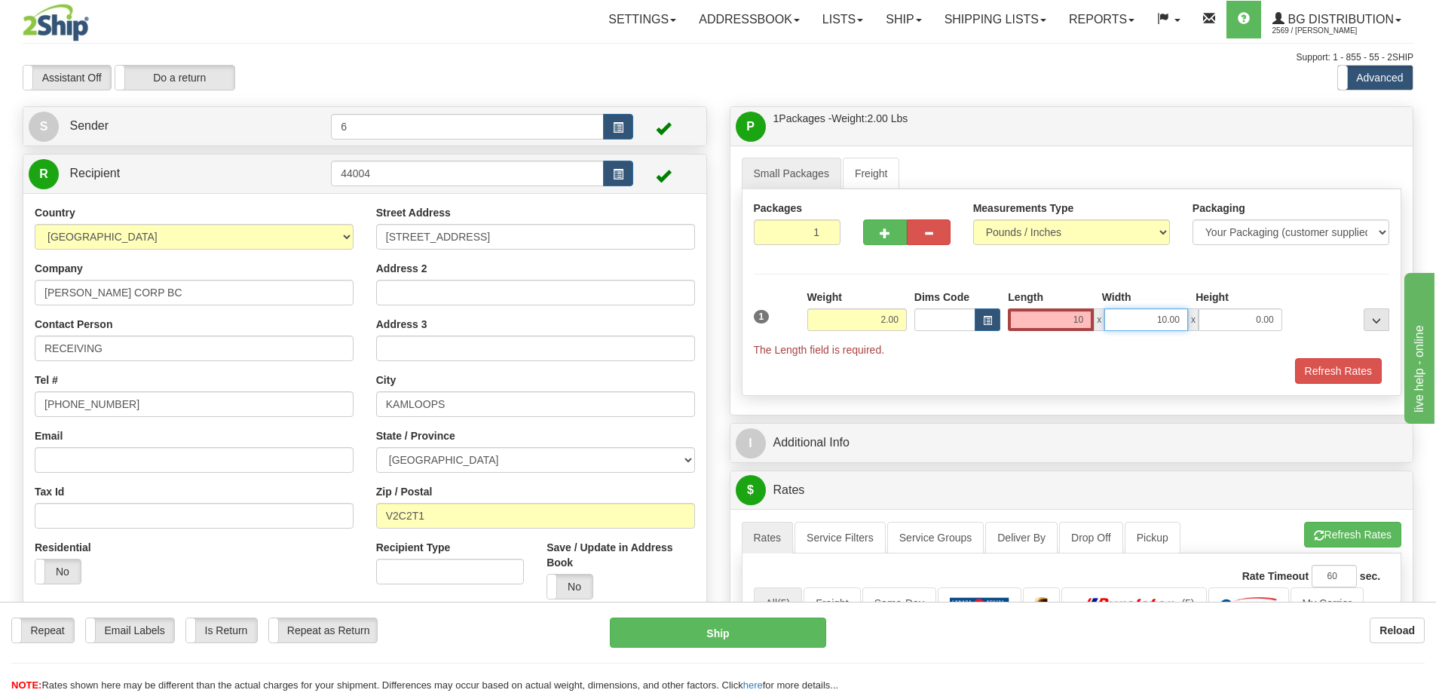
type input "10.00"
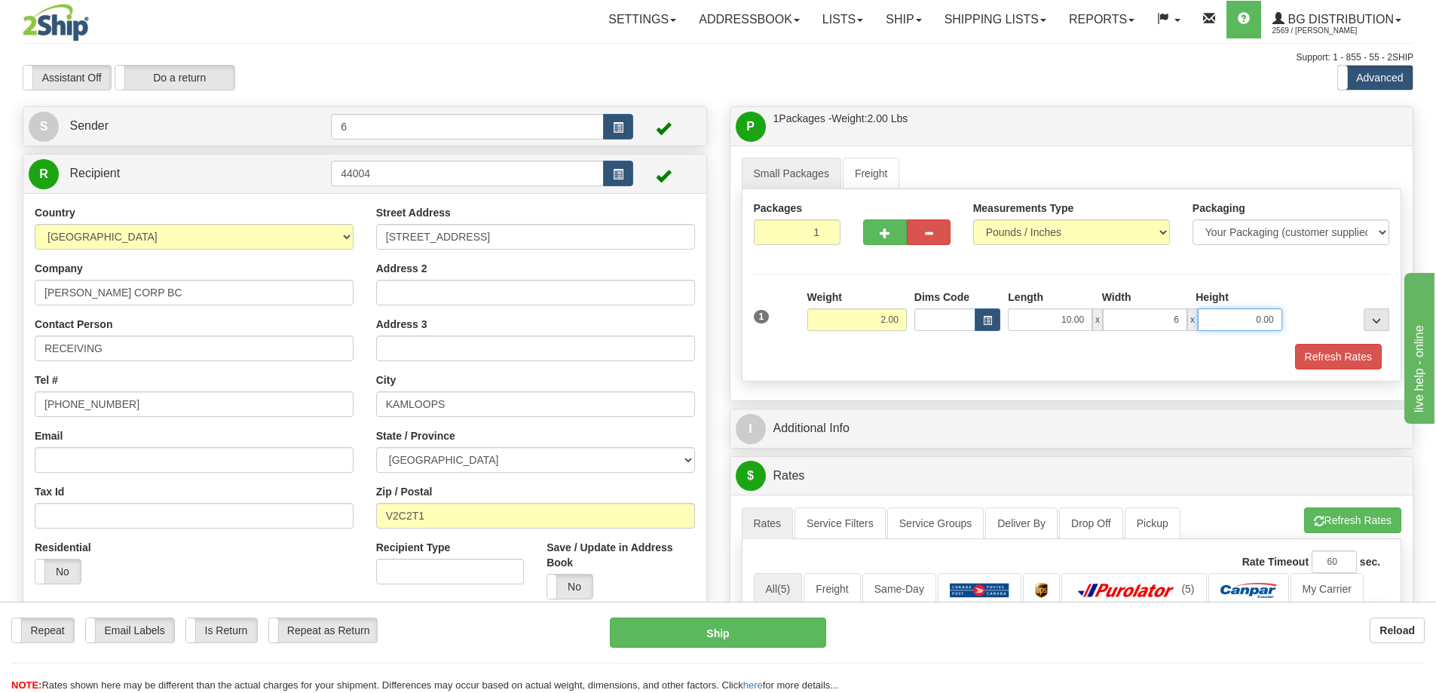
type input "6.00"
type input "3.00"
click at [1344, 348] on button "Refresh Rates" at bounding box center [1338, 357] width 87 height 26
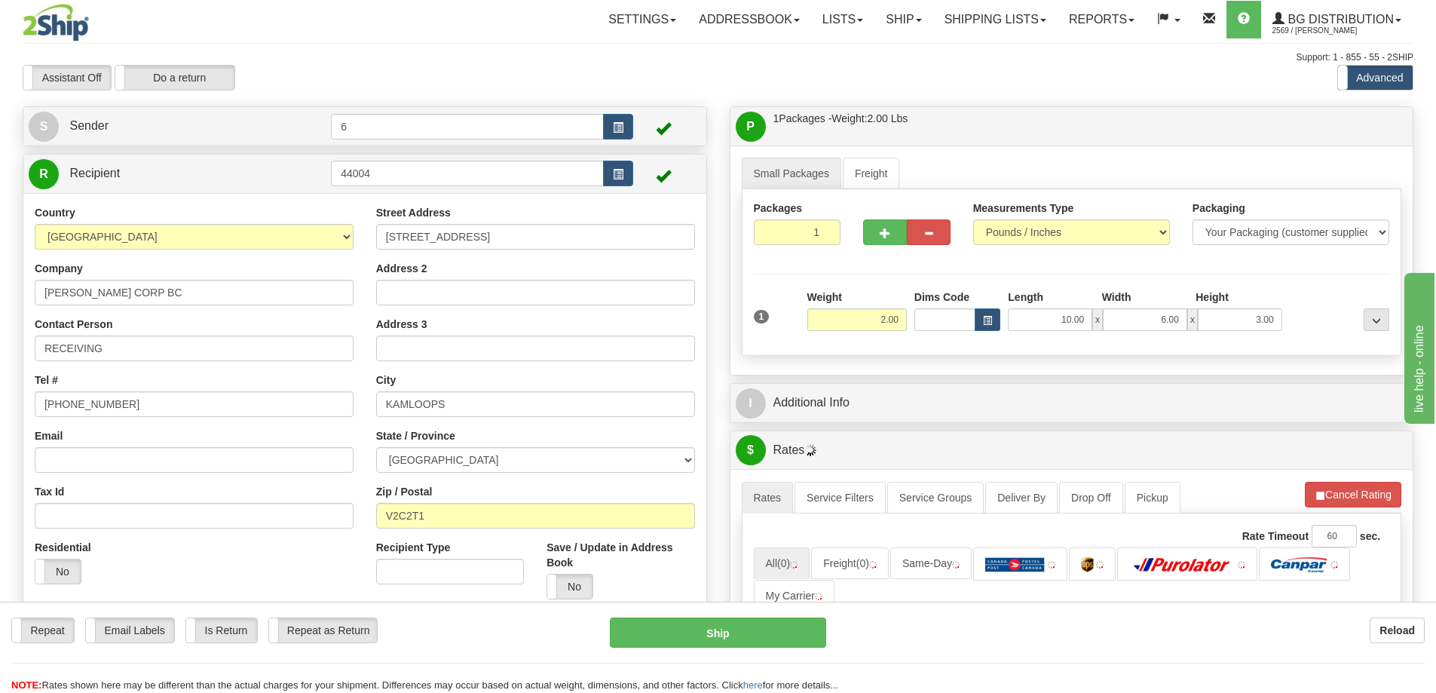
click at [1092, 421] on div "I Additional Info" at bounding box center [1071, 403] width 683 height 38
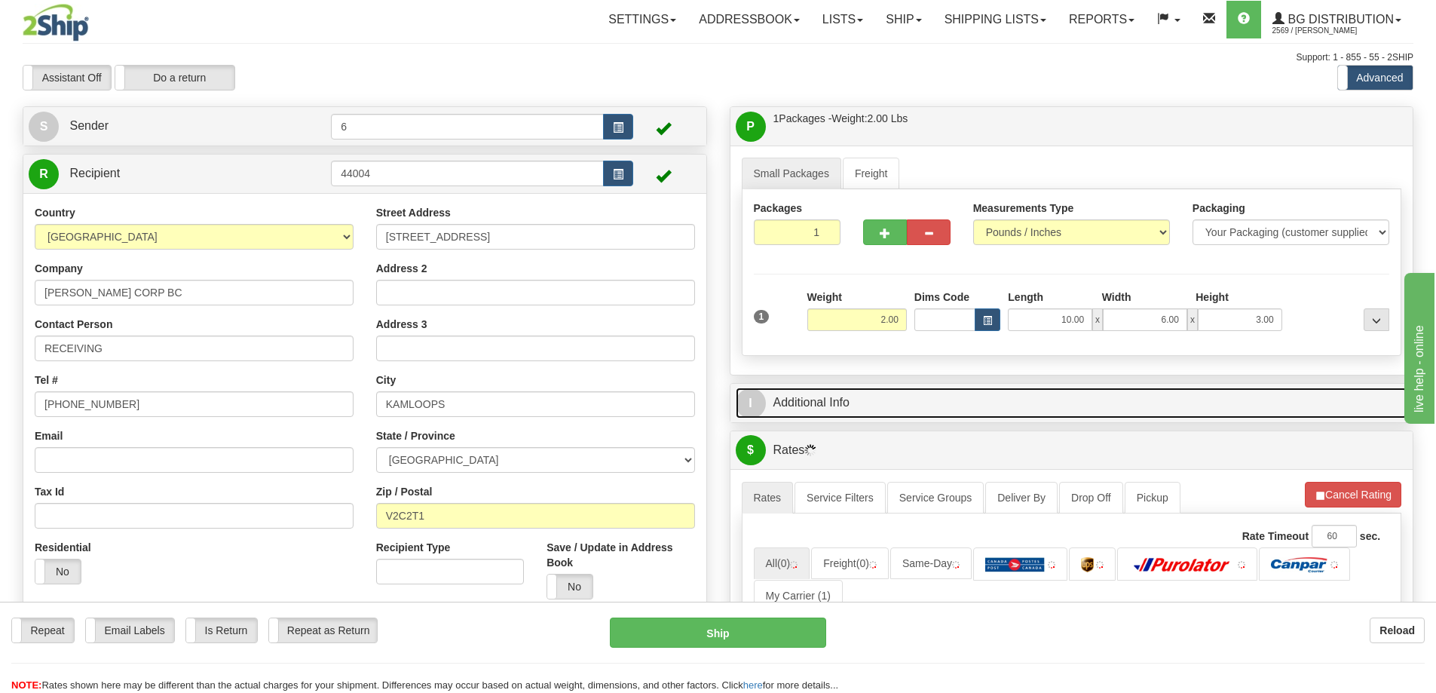
click at [1082, 406] on link "I Additional Info" at bounding box center [1072, 402] width 672 height 31
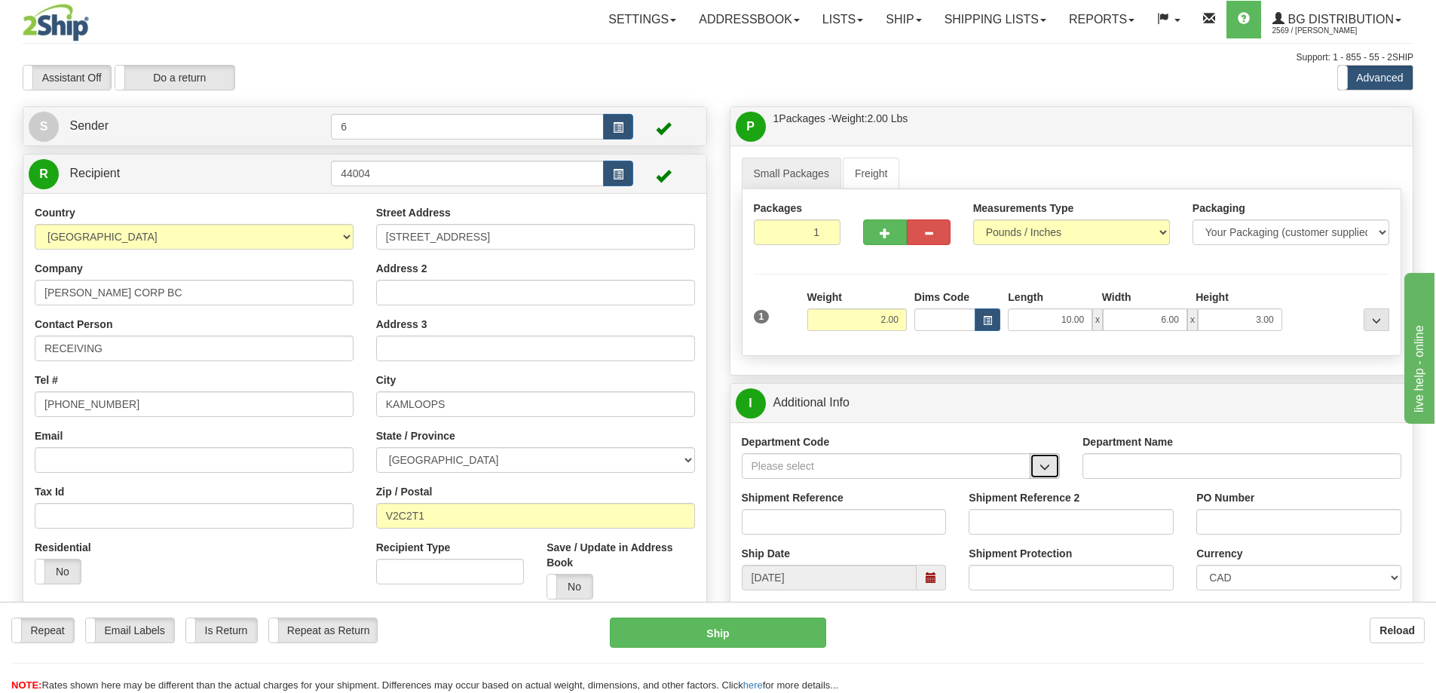
click at [1051, 473] on button "button" at bounding box center [1045, 466] width 30 height 26
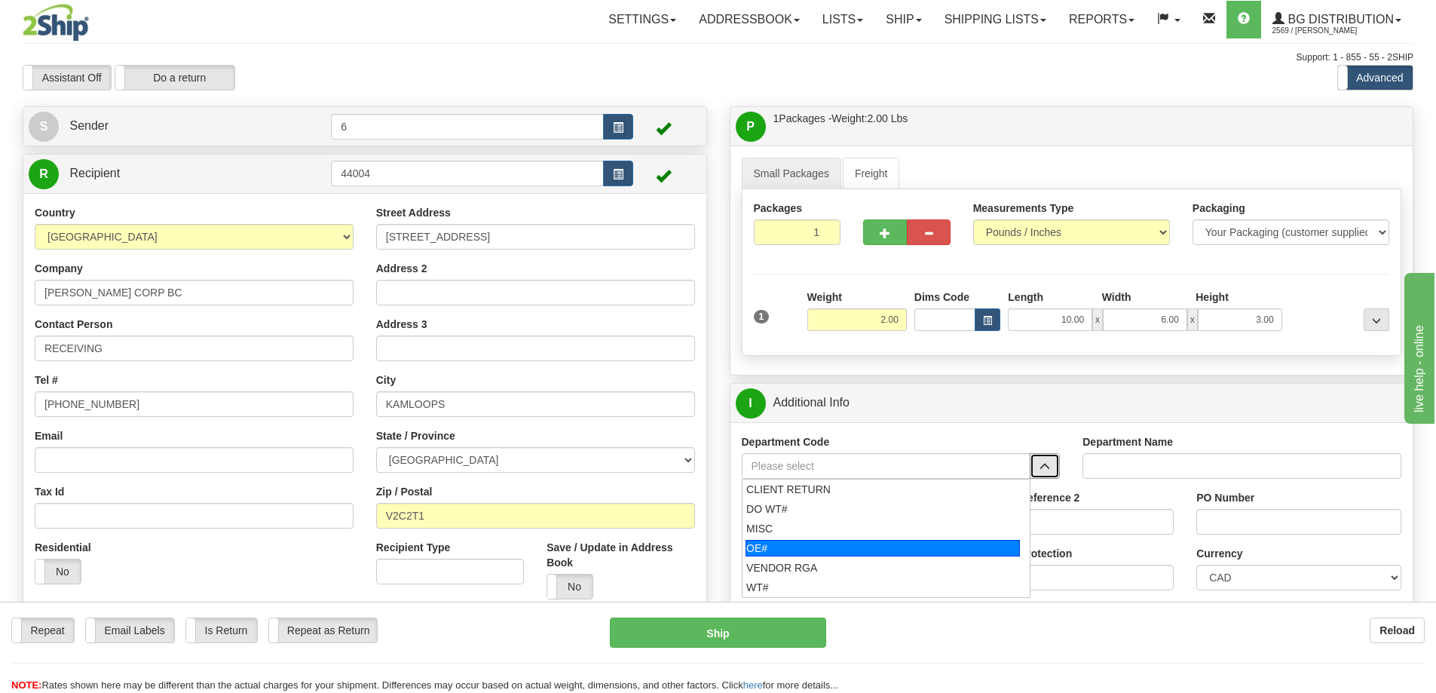
drag, startPoint x: 816, startPoint y: 561, endPoint x: 814, endPoint y: 550, distance: 10.8
click at [814, 550] on ul "CLIENT RETURN DO WT# MISC OE# VENDOR RGA WT#" at bounding box center [886, 538] width 289 height 119
click at [814, 550] on div "OE#" at bounding box center [883, 548] width 274 height 17
type input "OE#"
type input "ORDERS"
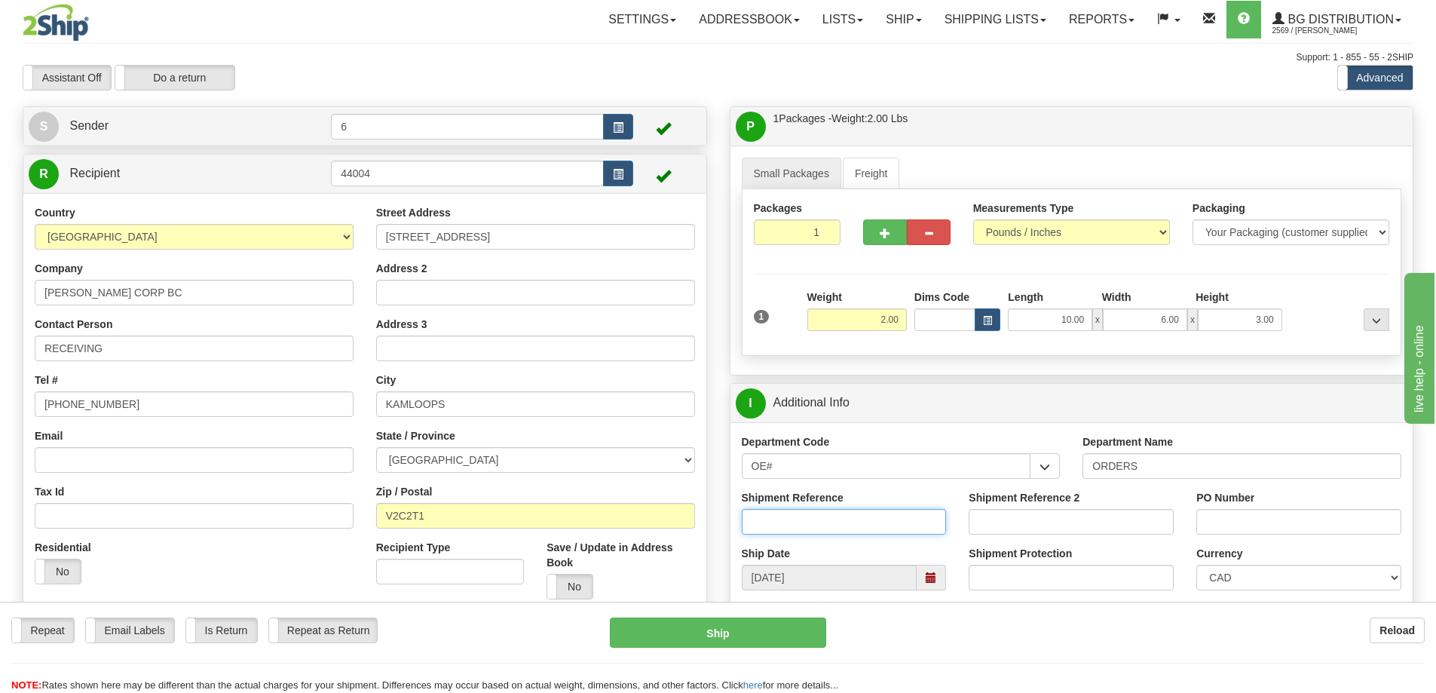
drag, startPoint x: 808, startPoint y: 525, endPoint x: 809, endPoint y: 518, distance: 7.6
click at [809, 525] on input "Shipment Reference" at bounding box center [844, 522] width 205 height 26
type input "60030875-00"
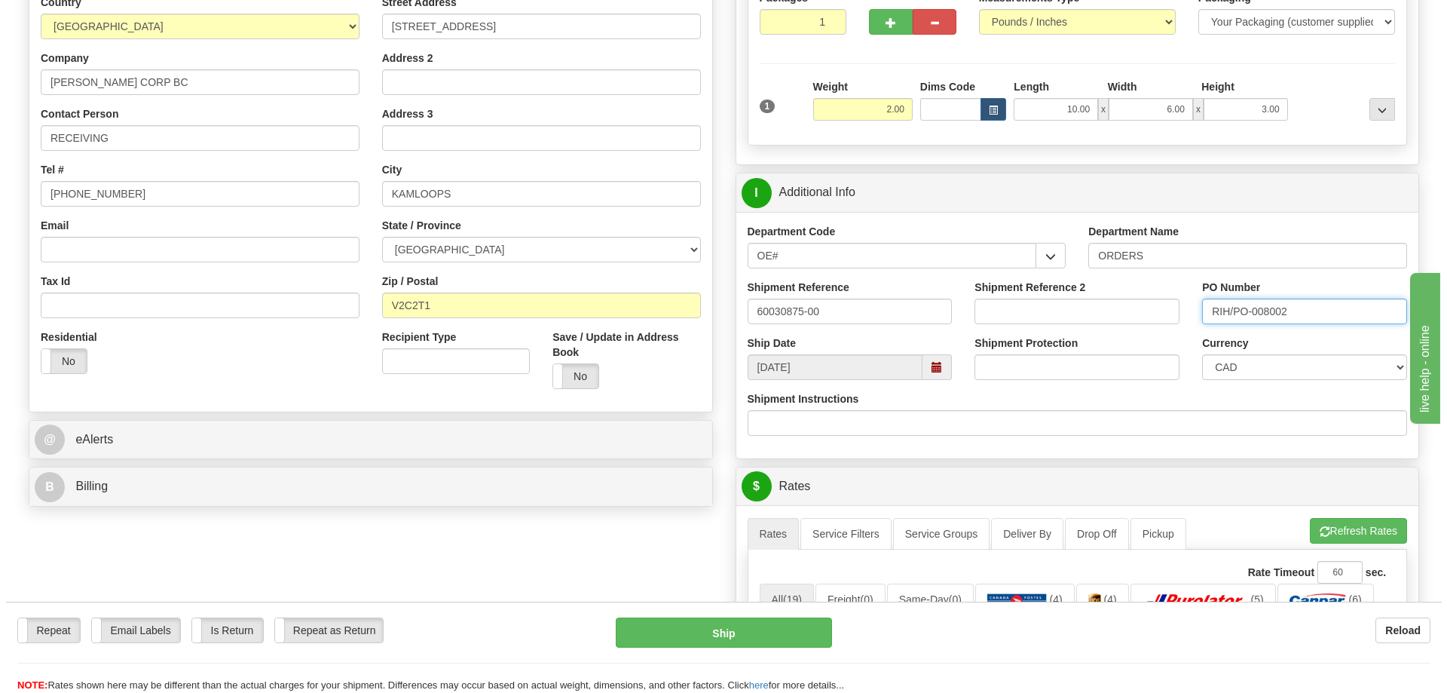
scroll to position [452, 0]
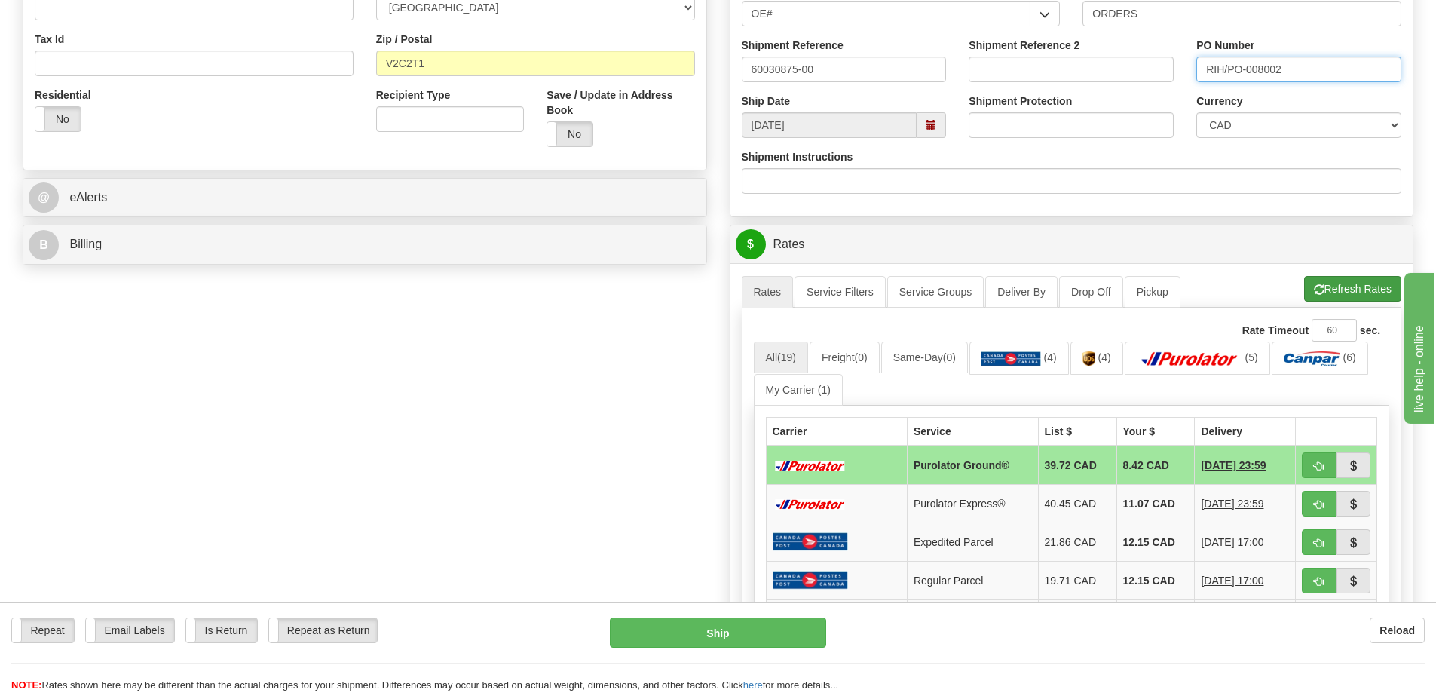
type input "RIH/PO-008002"
click at [1336, 286] on button "Refresh Rates" at bounding box center [1352, 289] width 97 height 26
click at [1322, 470] on span "button" at bounding box center [1319, 466] width 11 height 10
type input "260"
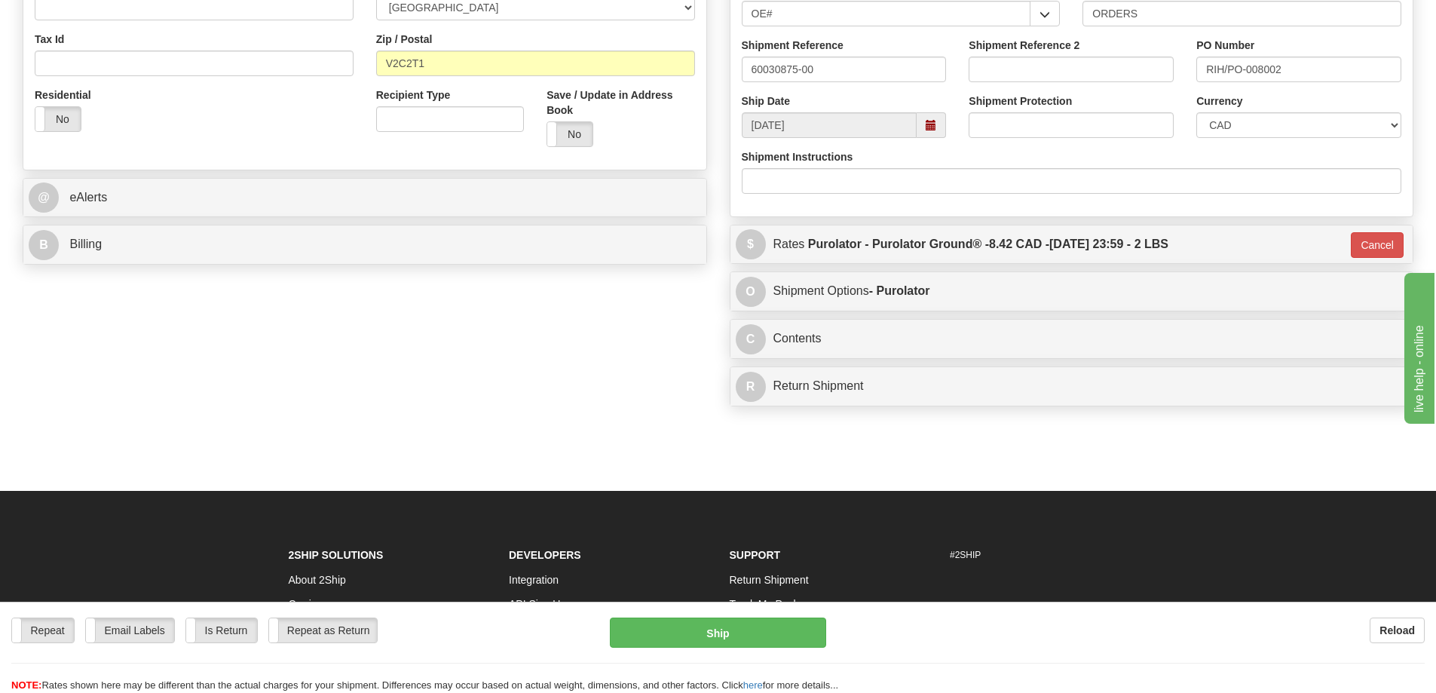
click at [736, 654] on div "Repeat Repeat Email Labels Email Labels Edit Is Return Is Return Repeat as Retu…" at bounding box center [718, 654] width 1436 height 75
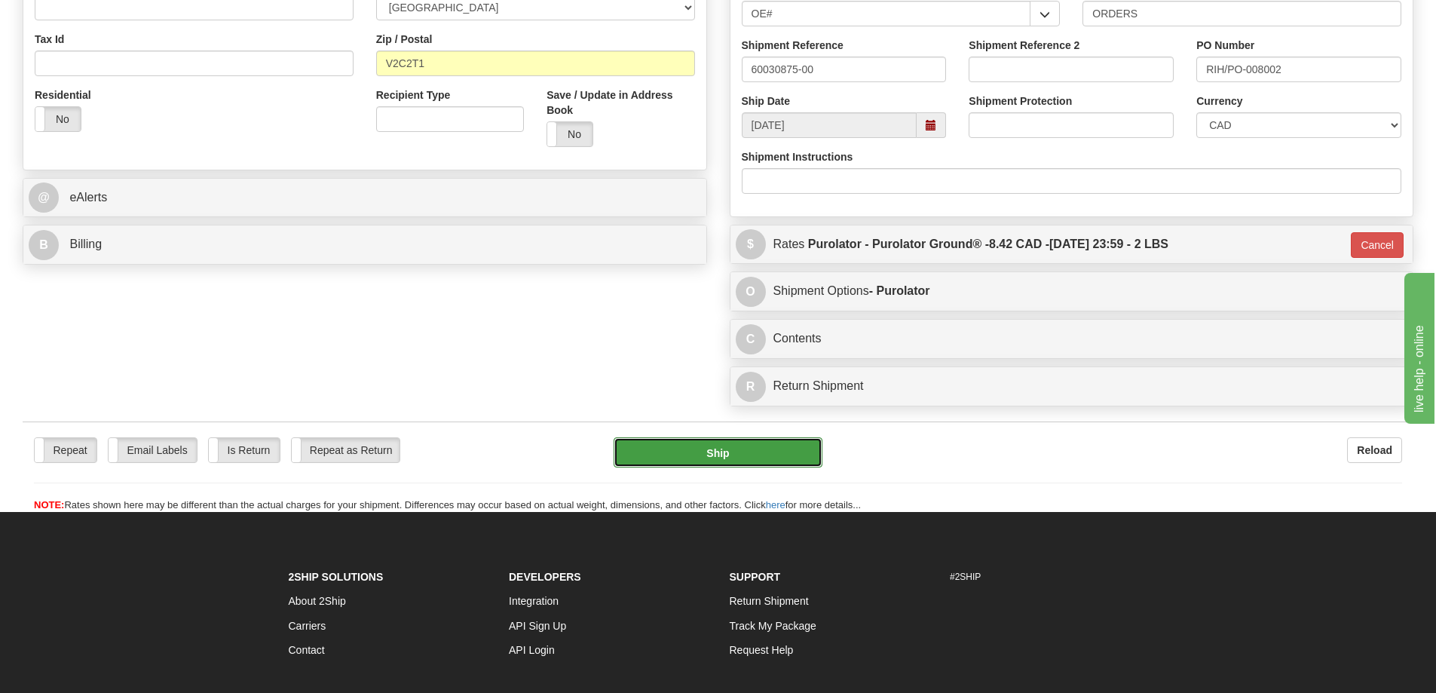
click at [689, 453] on button "Ship" at bounding box center [718, 452] width 209 height 30
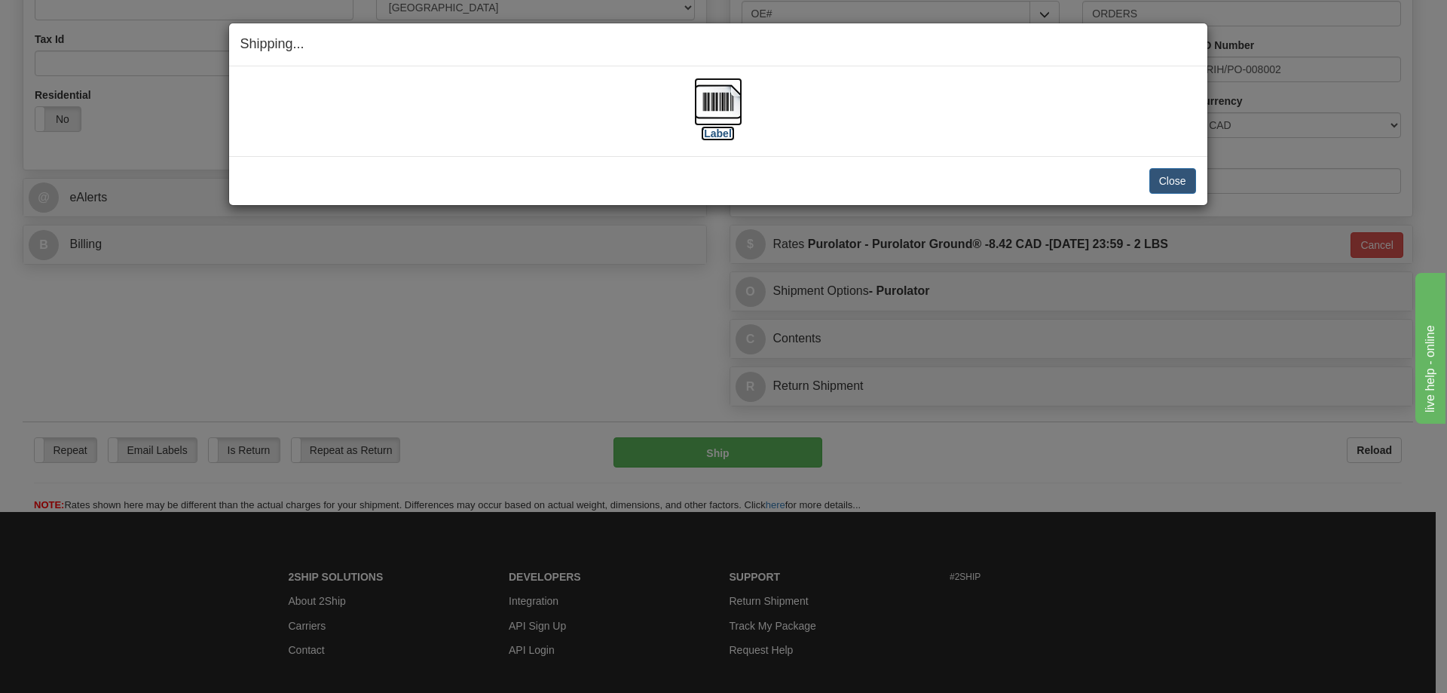
click at [708, 139] on label "[Label]" at bounding box center [718, 133] width 35 height 15
